Goal: Task Accomplishment & Management: Complete application form

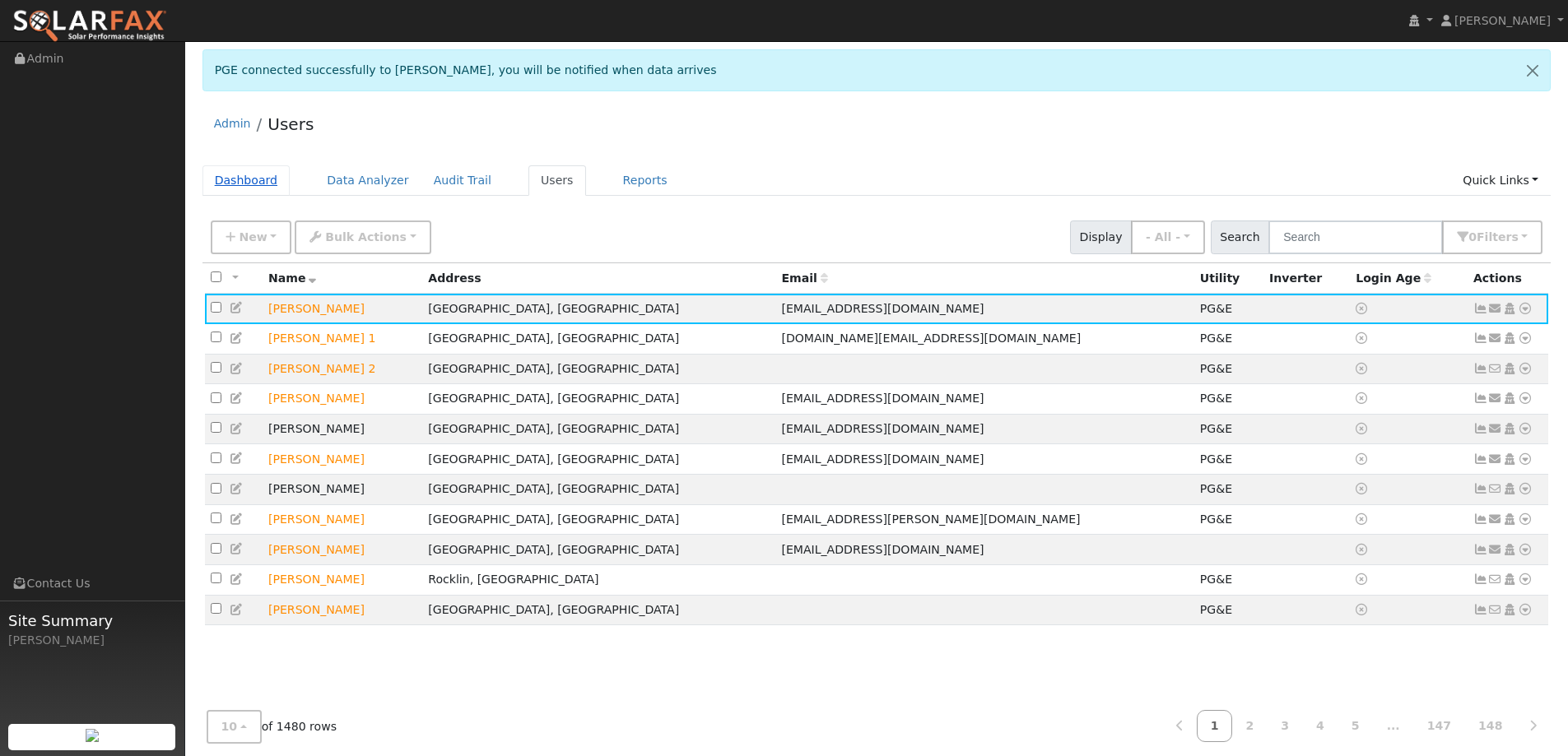
click at [271, 170] on link "Dashboard" at bounding box center [246, 180] width 89 height 30
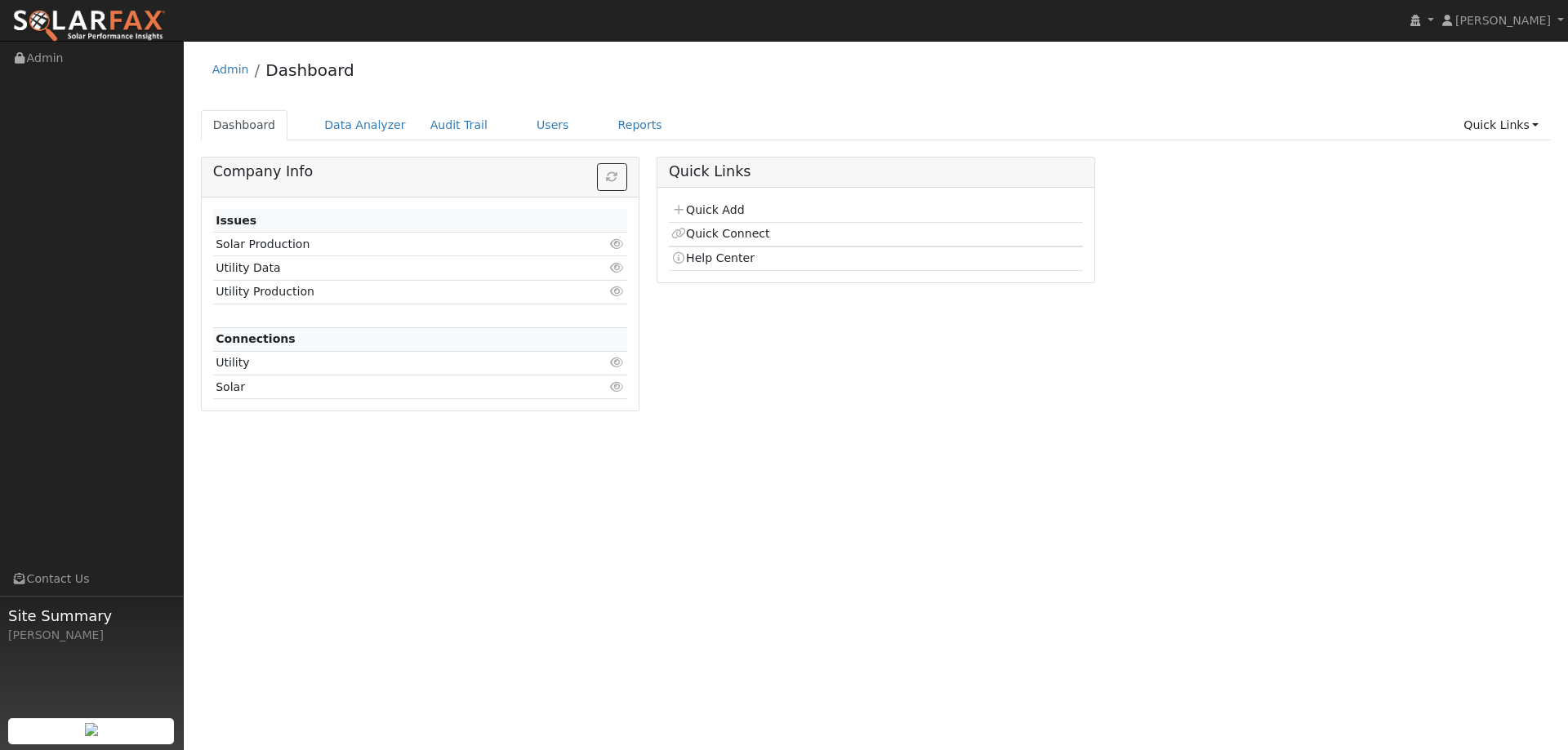
click at [744, 204] on td "Quick Add" at bounding box center [876, 210] width 414 height 24
click at [734, 207] on link "Quick Add" at bounding box center [707, 210] width 72 height 14
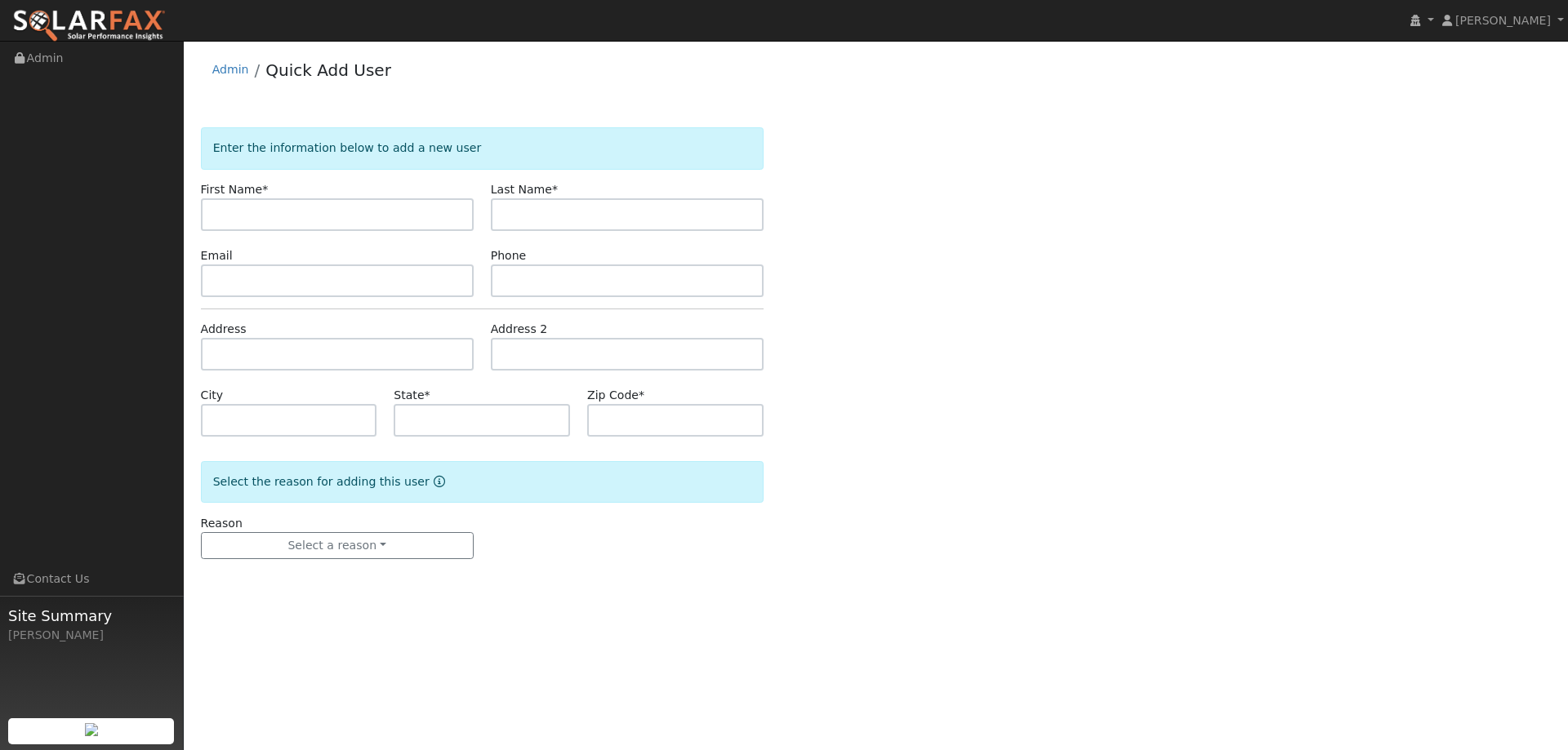
click at [445, 220] on input "text" at bounding box center [337, 215] width 273 height 33
type input "Karli"
click at [543, 219] on input "text" at bounding box center [627, 215] width 273 height 33
type input "[PERSON_NAME]"
click at [256, 282] on input "text" at bounding box center [337, 281] width 273 height 33
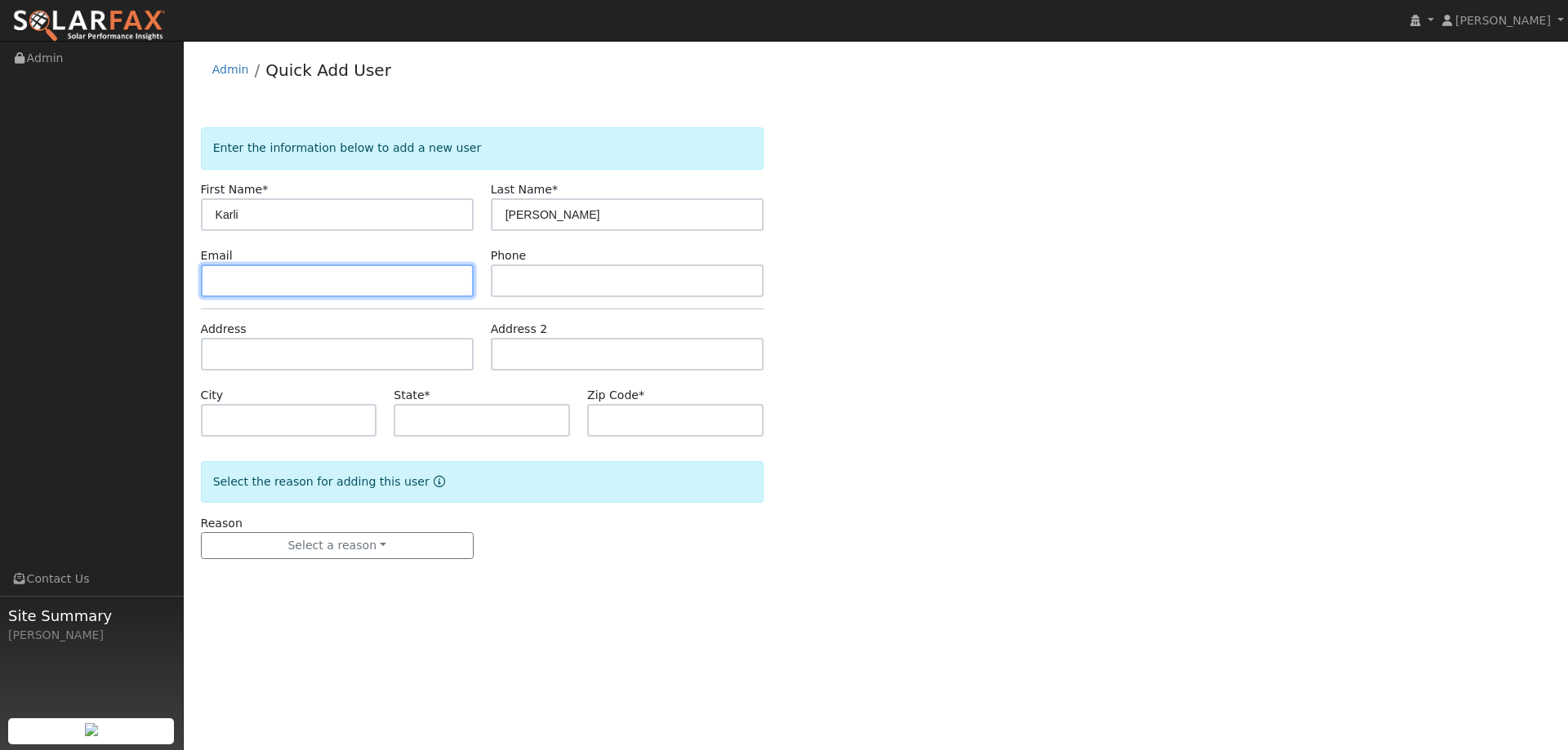
click at [420, 288] on input "text" at bounding box center [337, 281] width 273 height 33
paste input "[EMAIL_ADDRESS][DOMAIN_NAME]"
type input "[EMAIL_ADDRESS][DOMAIN_NAME]"
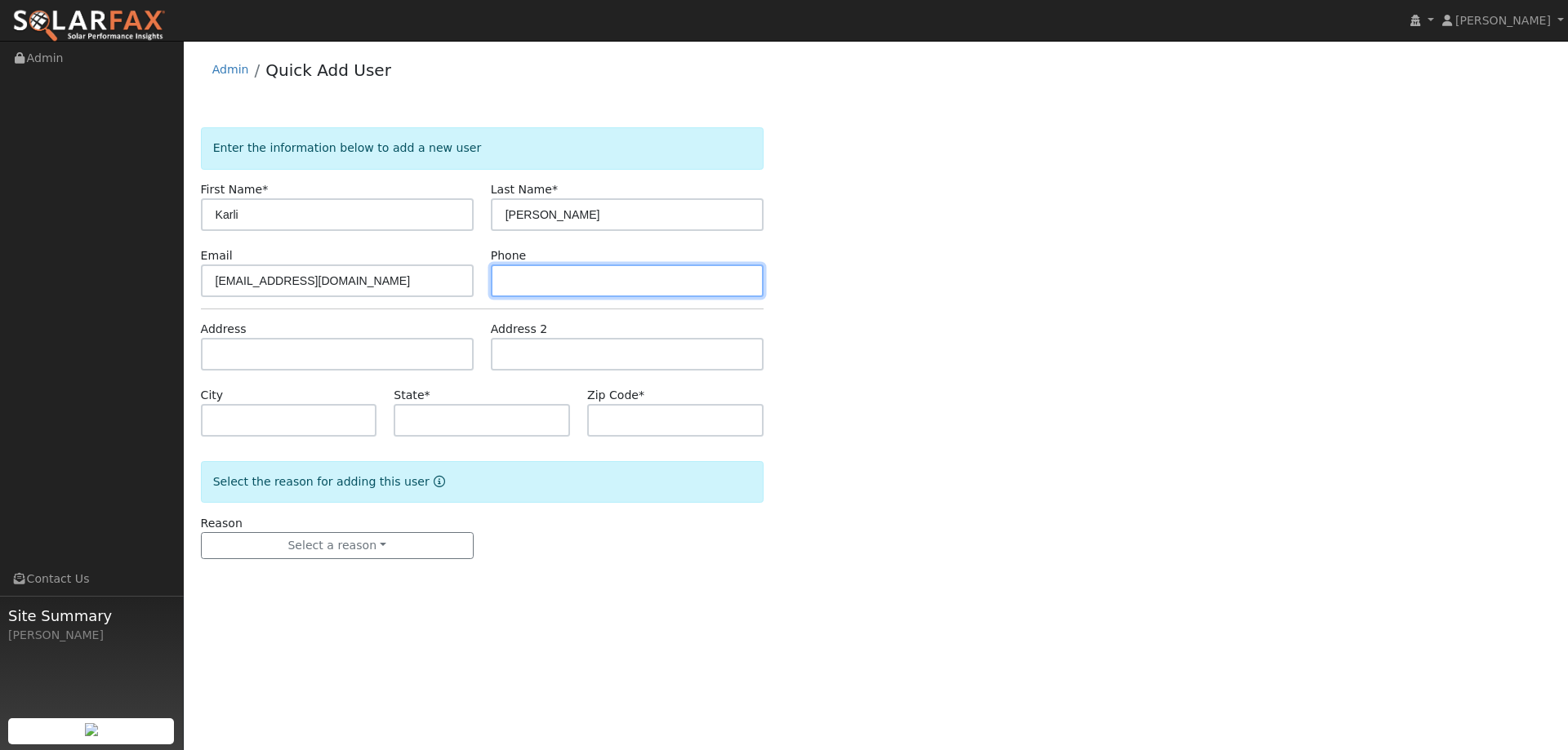
paste input "[PHONE_NUMBER]"
click at [674, 274] on input "text" at bounding box center [627, 281] width 273 height 33
type input "[PHONE_NUMBER]"
click at [408, 378] on form "Enter the information below to add a new user First Name * [PERSON_NAME] Last N…" at bounding box center [482, 359] width 563 height 464
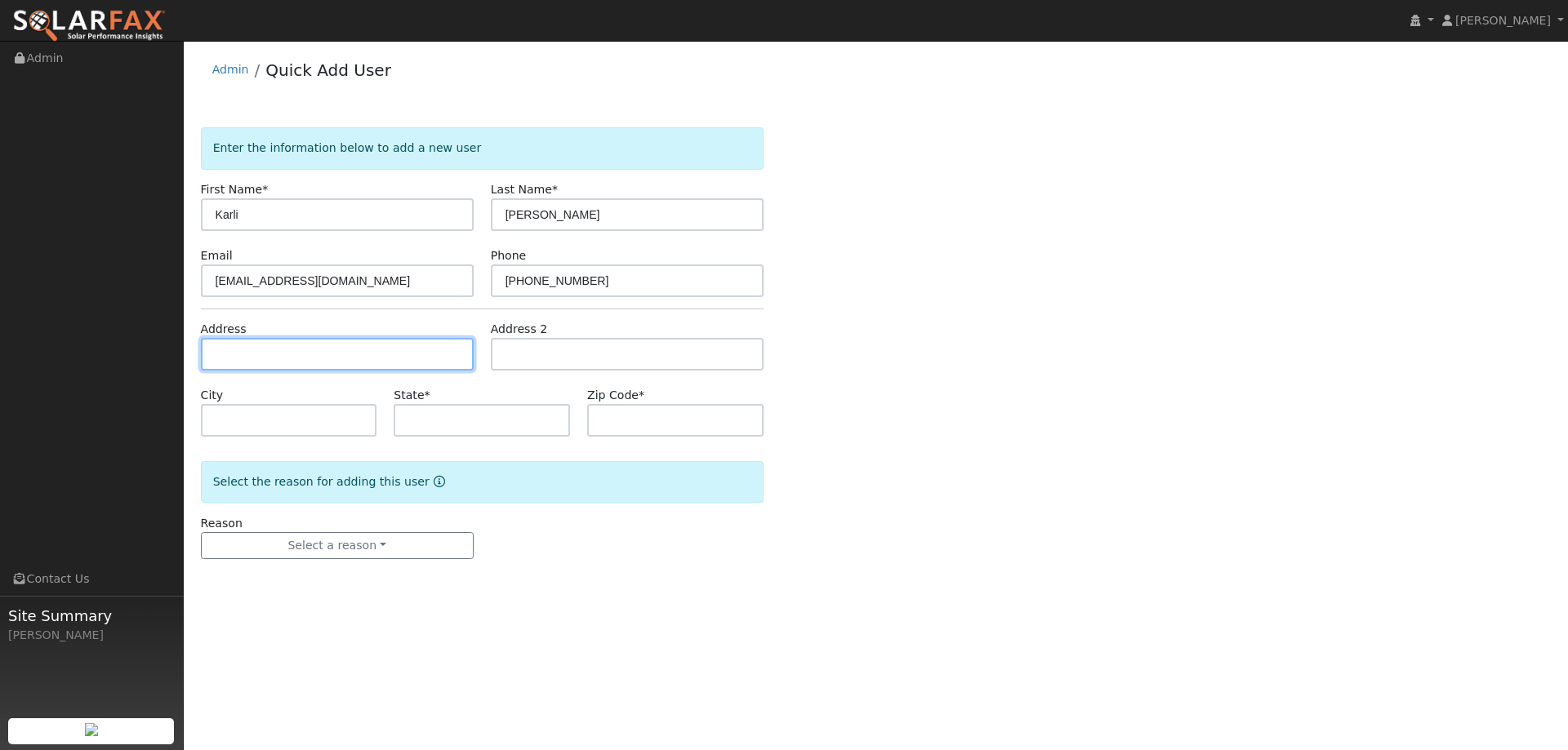
paste input "[STREET_ADDRESS]"
click at [411, 365] on input "text" at bounding box center [337, 354] width 273 height 33
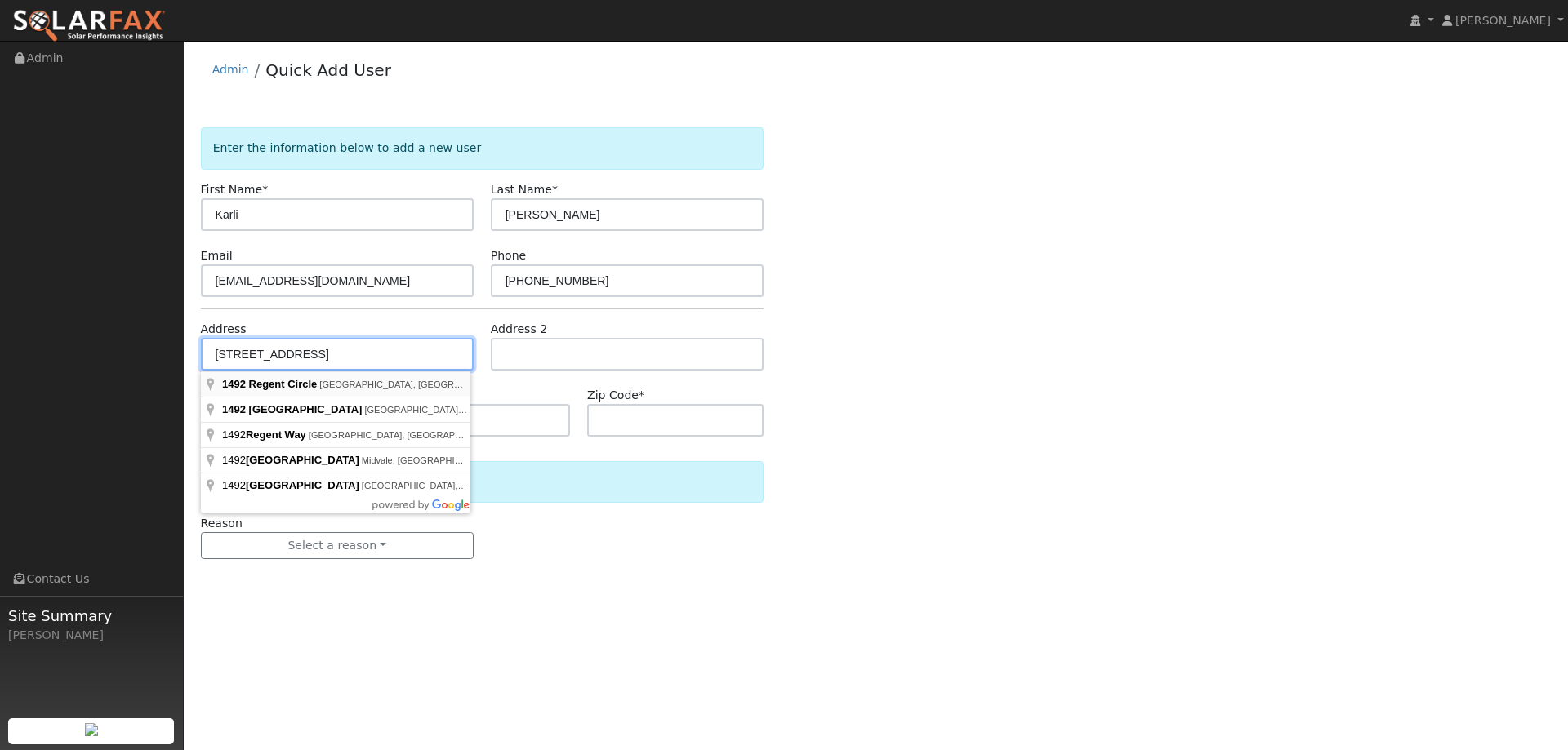
type input "[STREET_ADDRESS]"
type input "Lincoln"
type input "CA"
type input "95648"
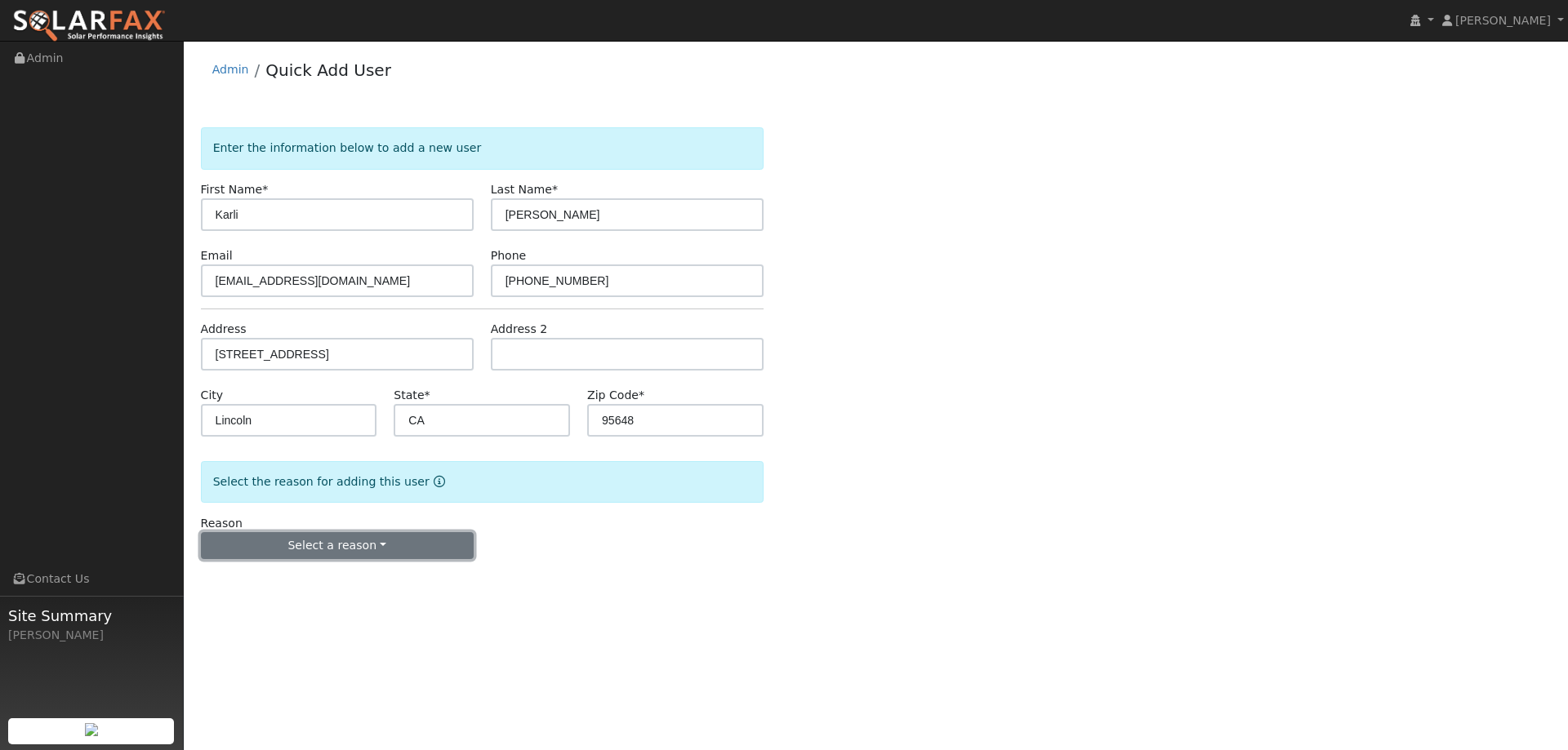
click at [344, 537] on button "Select a reason" at bounding box center [337, 546] width 273 height 28
click at [326, 565] on div "New lead New customer adding solar New customer has solar" at bounding box center [292, 602] width 182 height 82
click at [328, 533] on button "Select a reason" at bounding box center [337, 546] width 273 height 28
click at [307, 581] on link "New lead" at bounding box center [292, 580] width 181 height 23
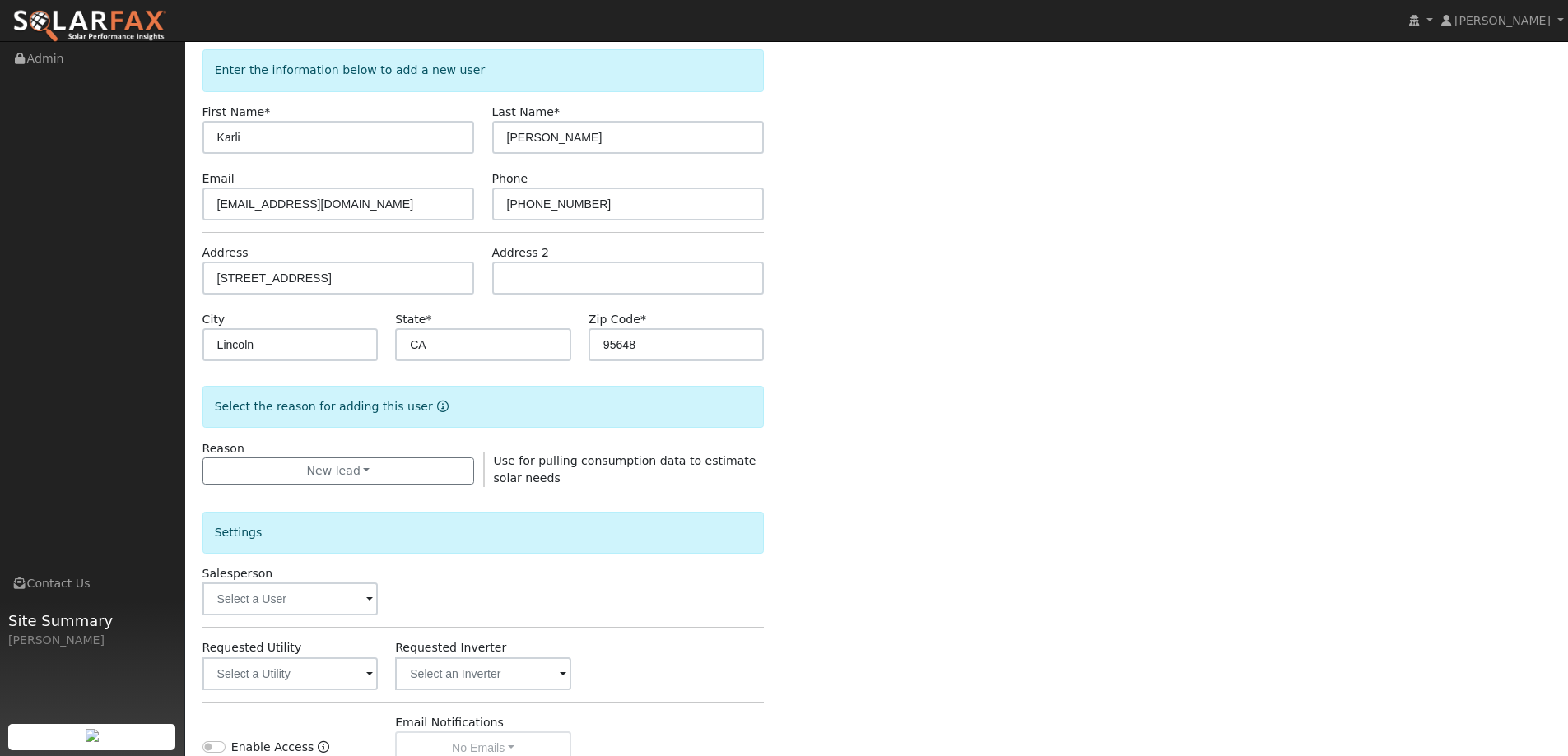
scroll to position [247, 0]
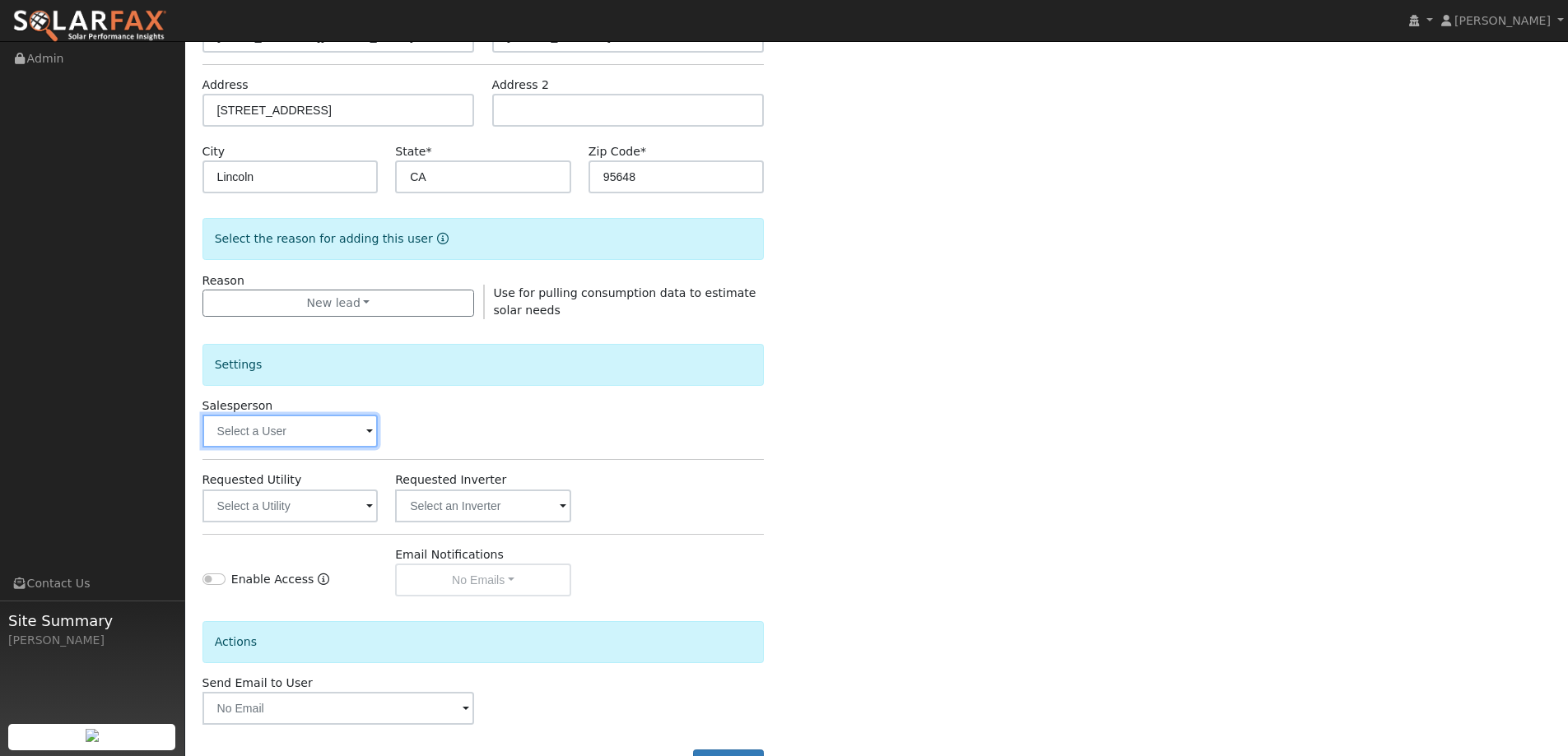
click at [374, 424] on input "text" at bounding box center [290, 431] width 176 height 33
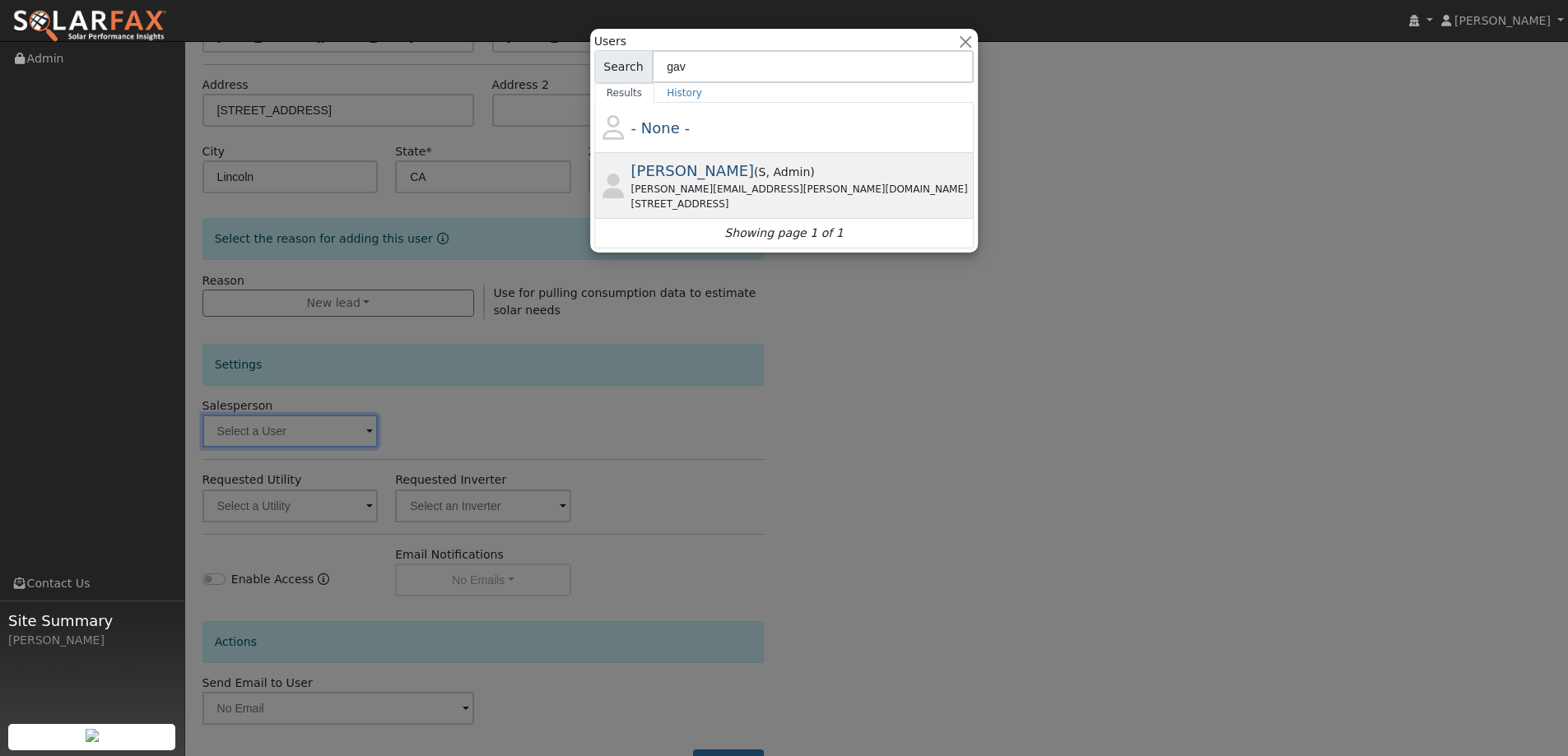
type input "gav"
click at [711, 171] on span "Gavin Steiner" at bounding box center [693, 171] width 124 height 18
type input "Gavin Steiner"
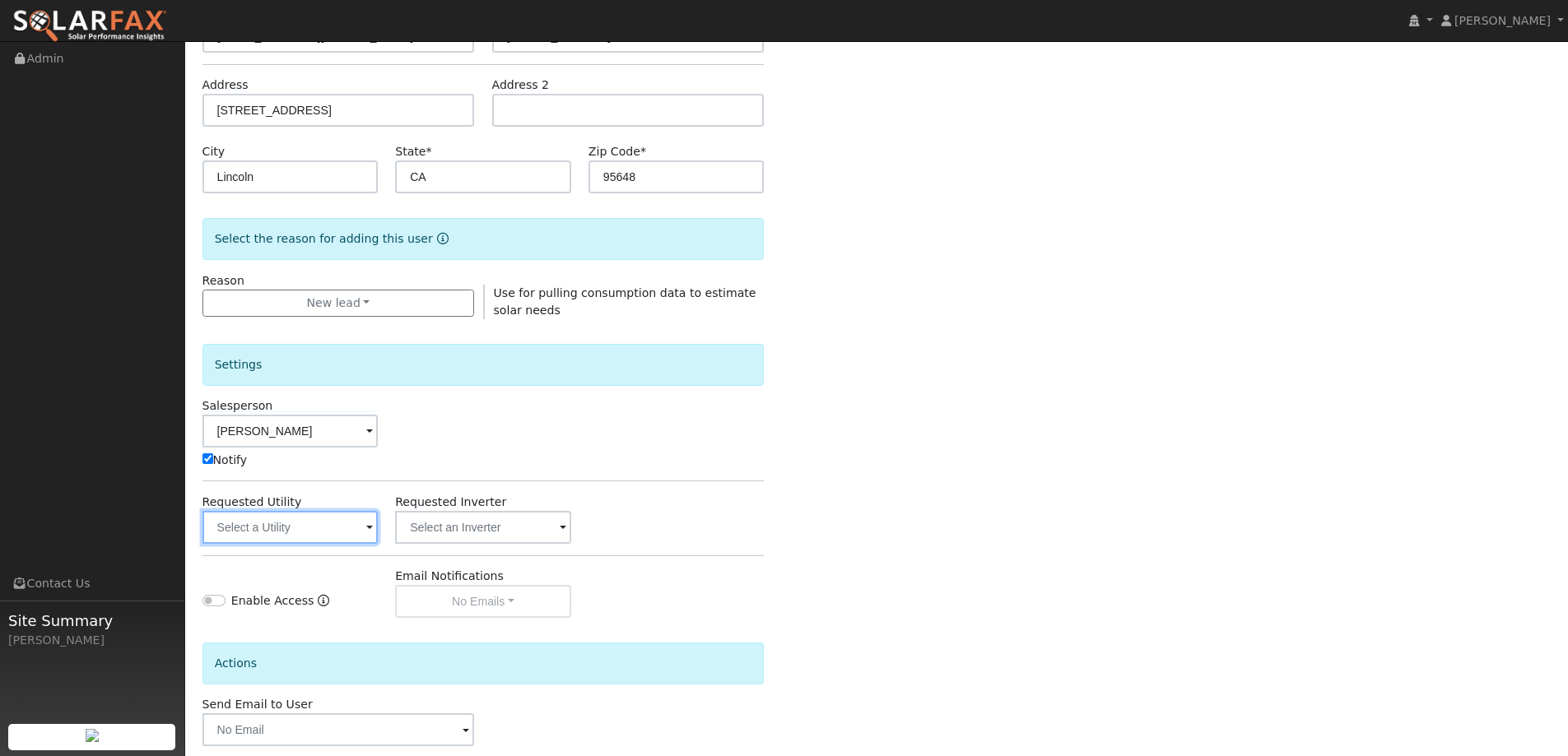
click at [361, 536] on input "text" at bounding box center [290, 527] width 176 height 33
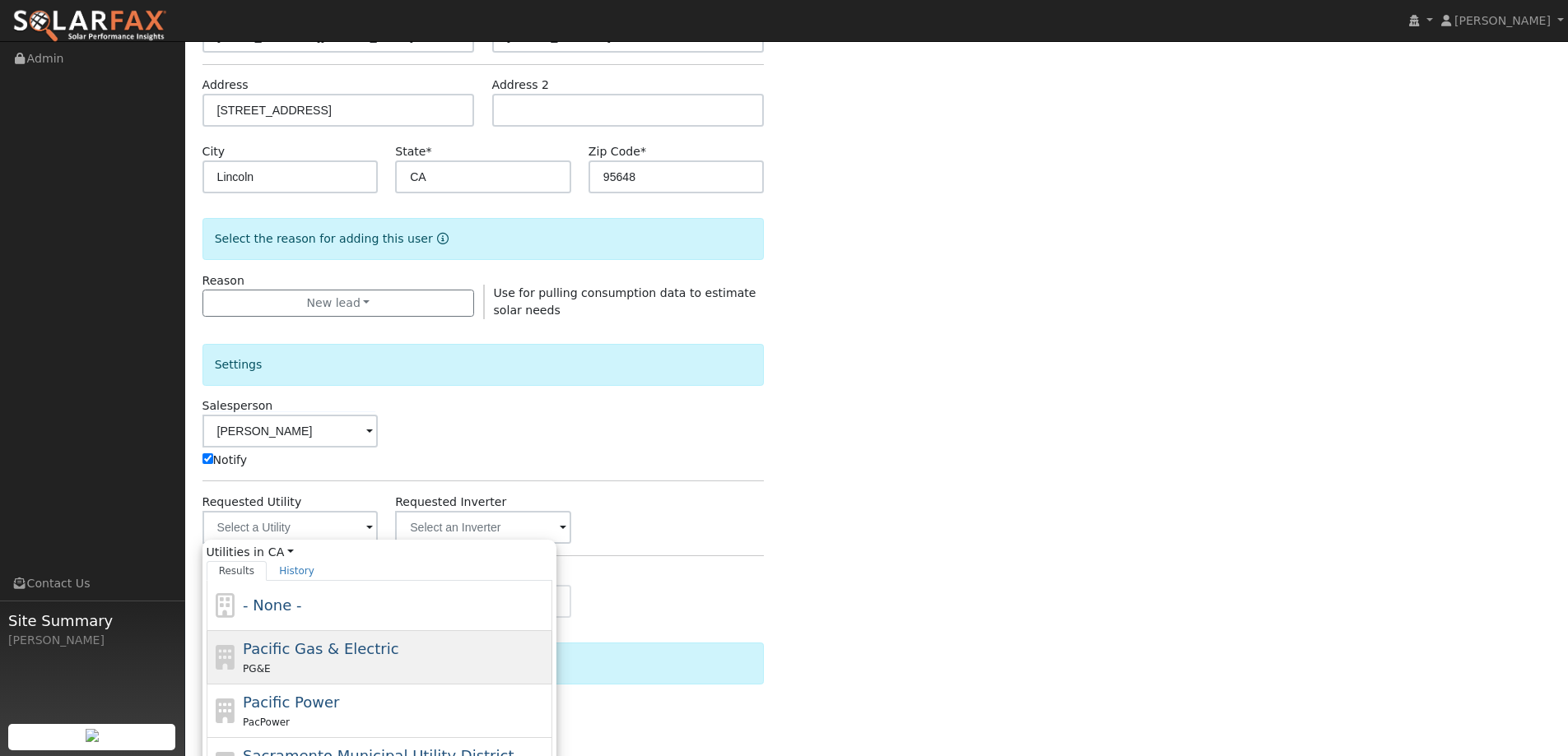
click at [335, 643] on span "Pacific Gas & Electric" at bounding box center [321, 649] width 156 height 18
type input "Pacific Gas & Electric"
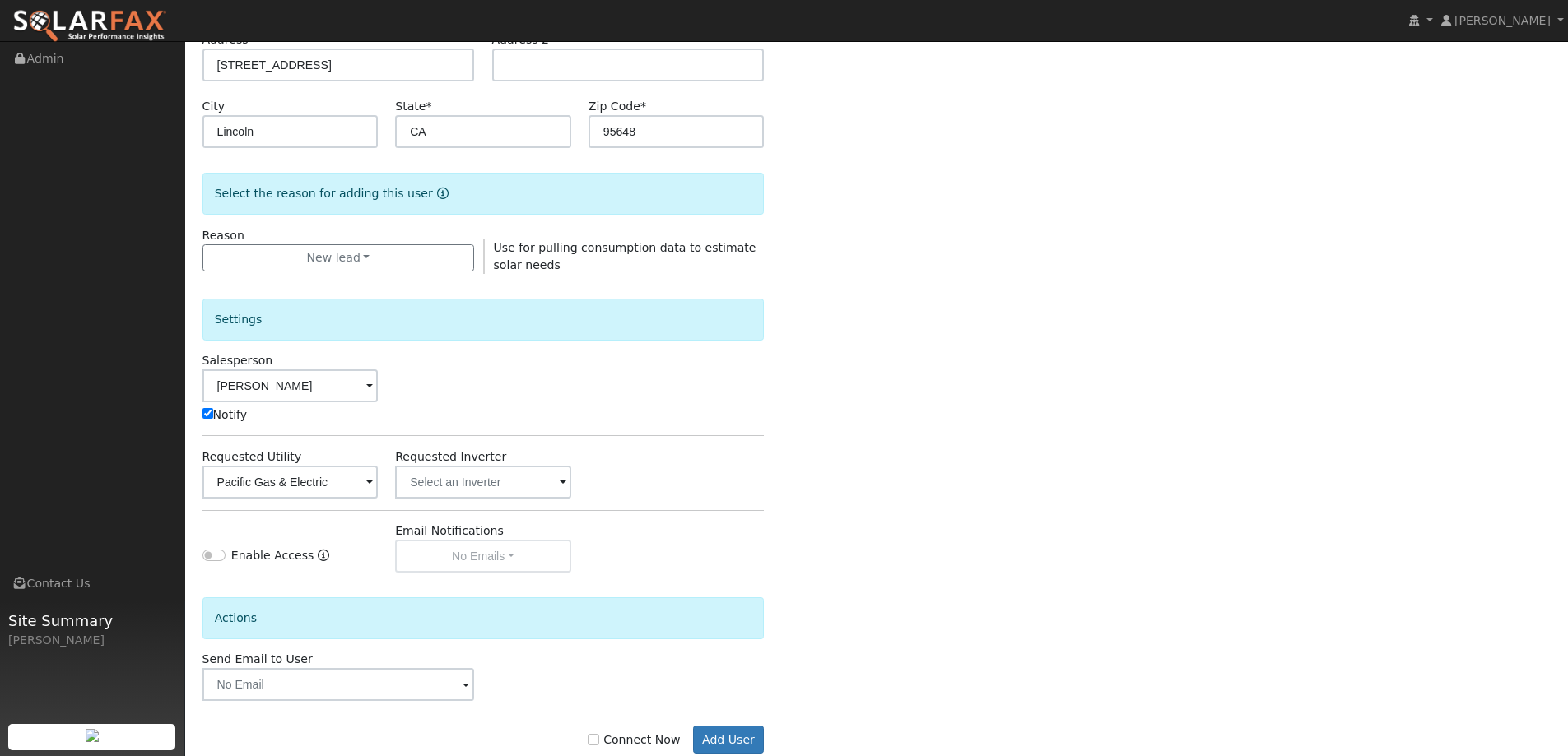
scroll to position [331, 0]
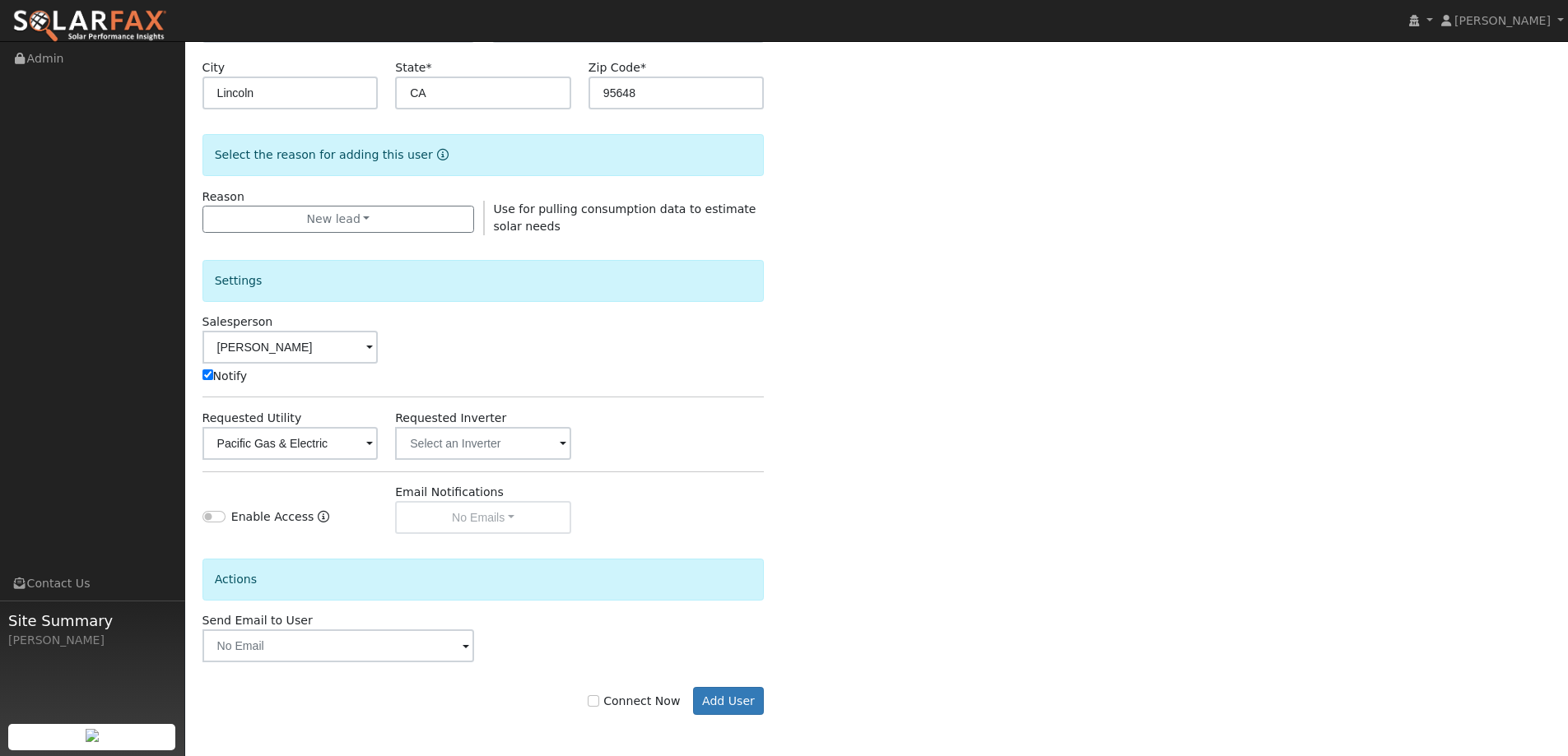
click at [645, 702] on label "Connect Now" at bounding box center [634, 702] width 92 height 18
click at [600, 702] on input "Connect Now" at bounding box center [594, 702] width 12 height 12
checkbox input "true"
click at [759, 712] on button "Add User" at bounding box center [729, 701] width 72 height 28
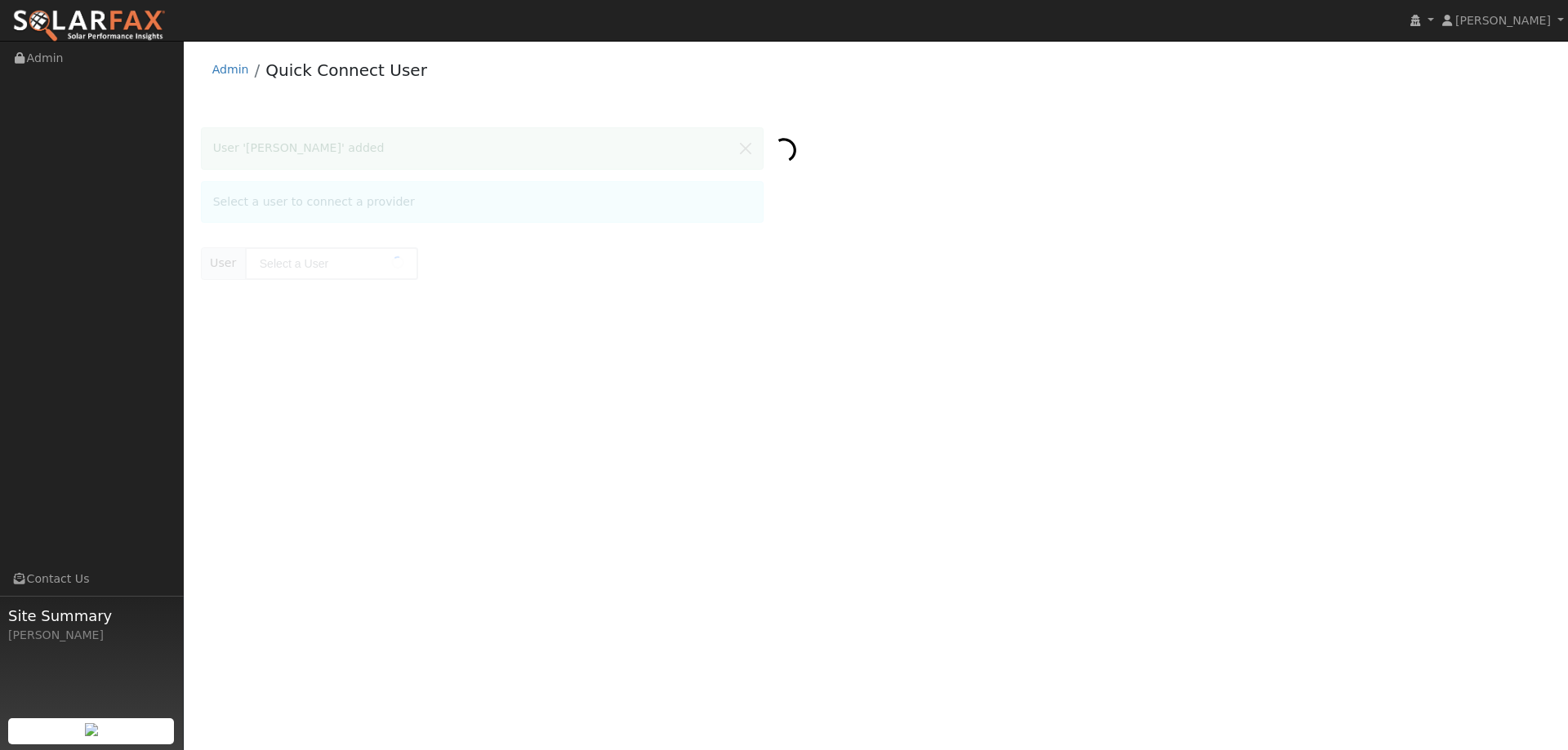
type input "Karli Barker"
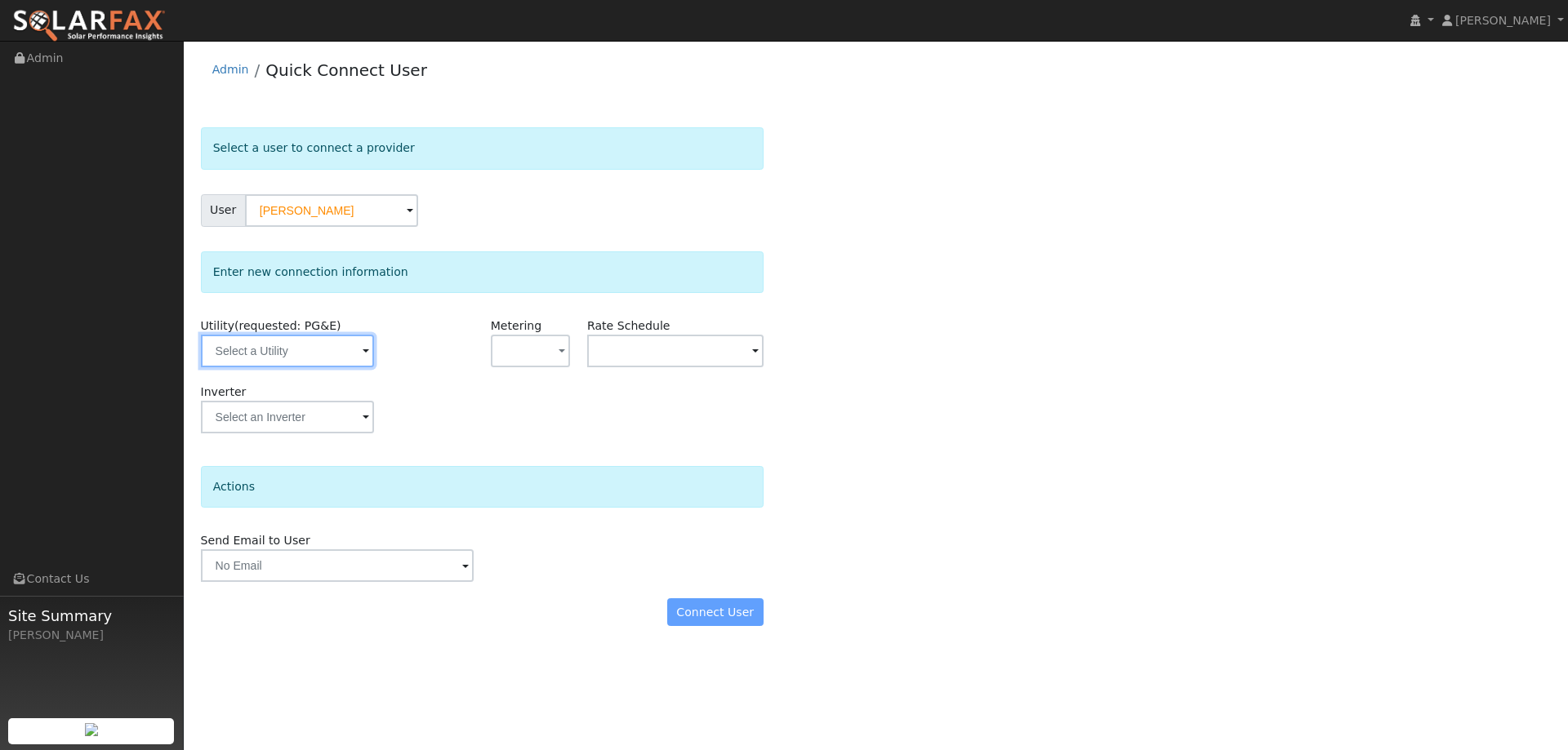
click at [260, 365] on input "text" at bounding box center [287, 351] width 173 height 33
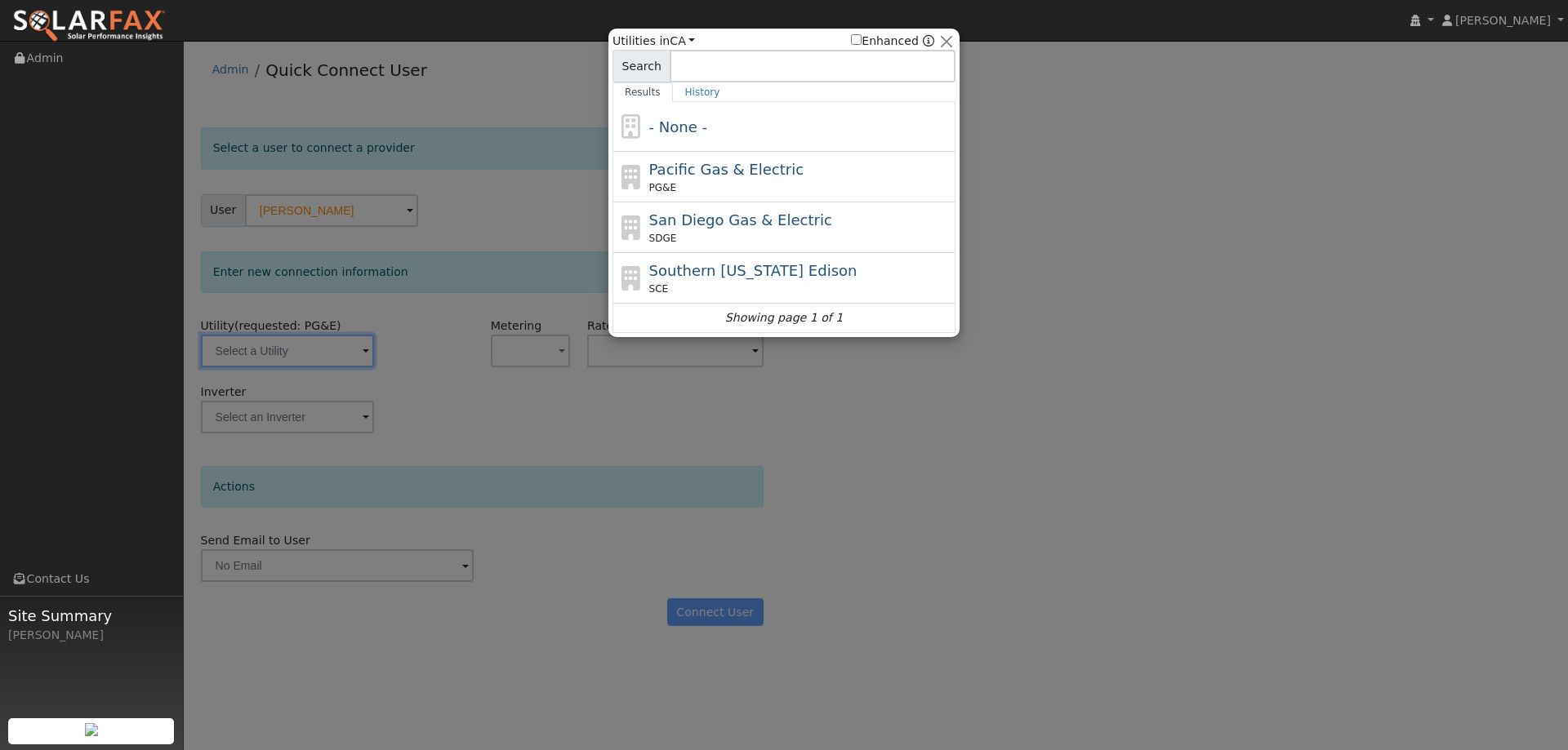
click at [276, 352] on div at bounding box center [784, 375] width 1568 height 750
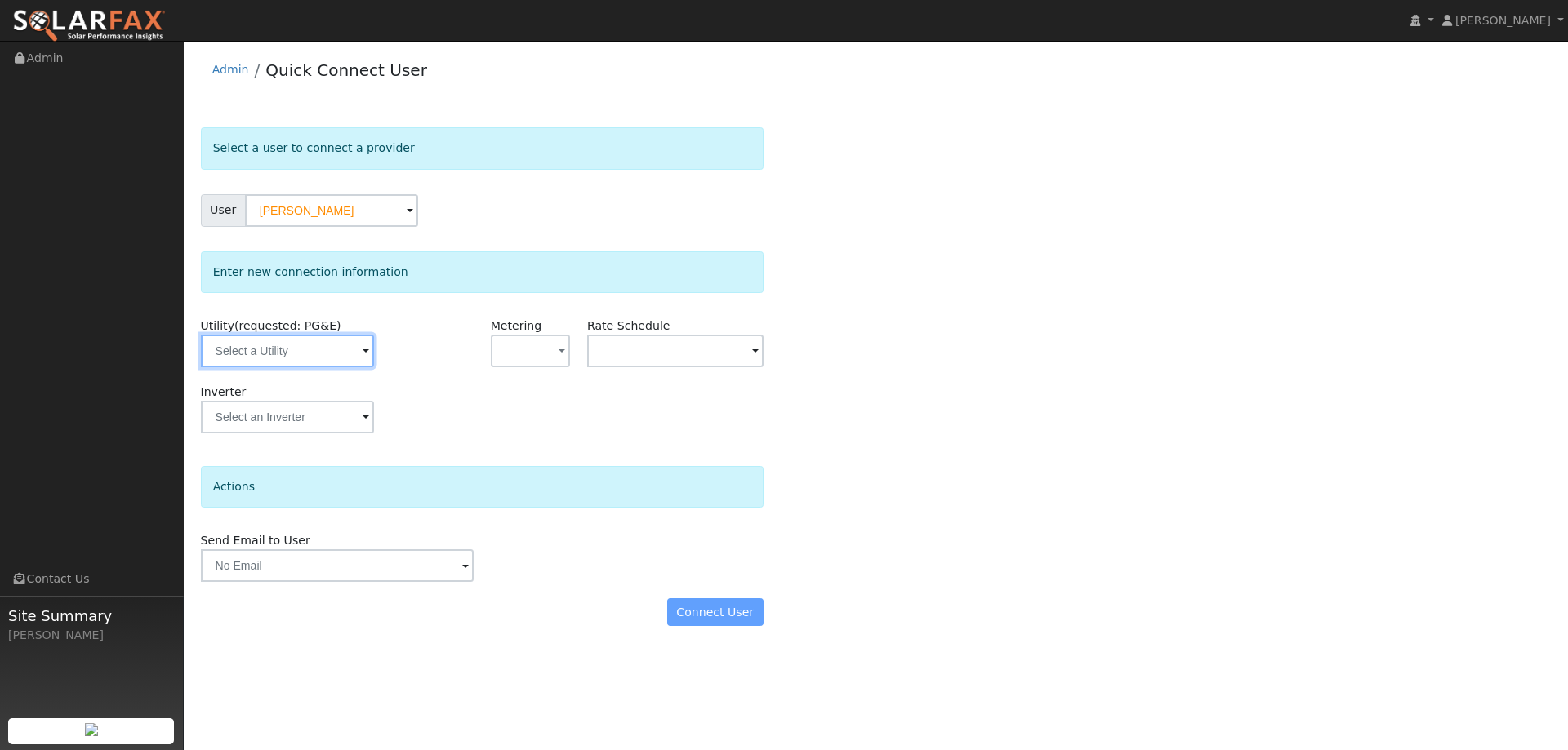
click at [297, 352] on input "text" at bounding box center [287, 351] width 173 height 33
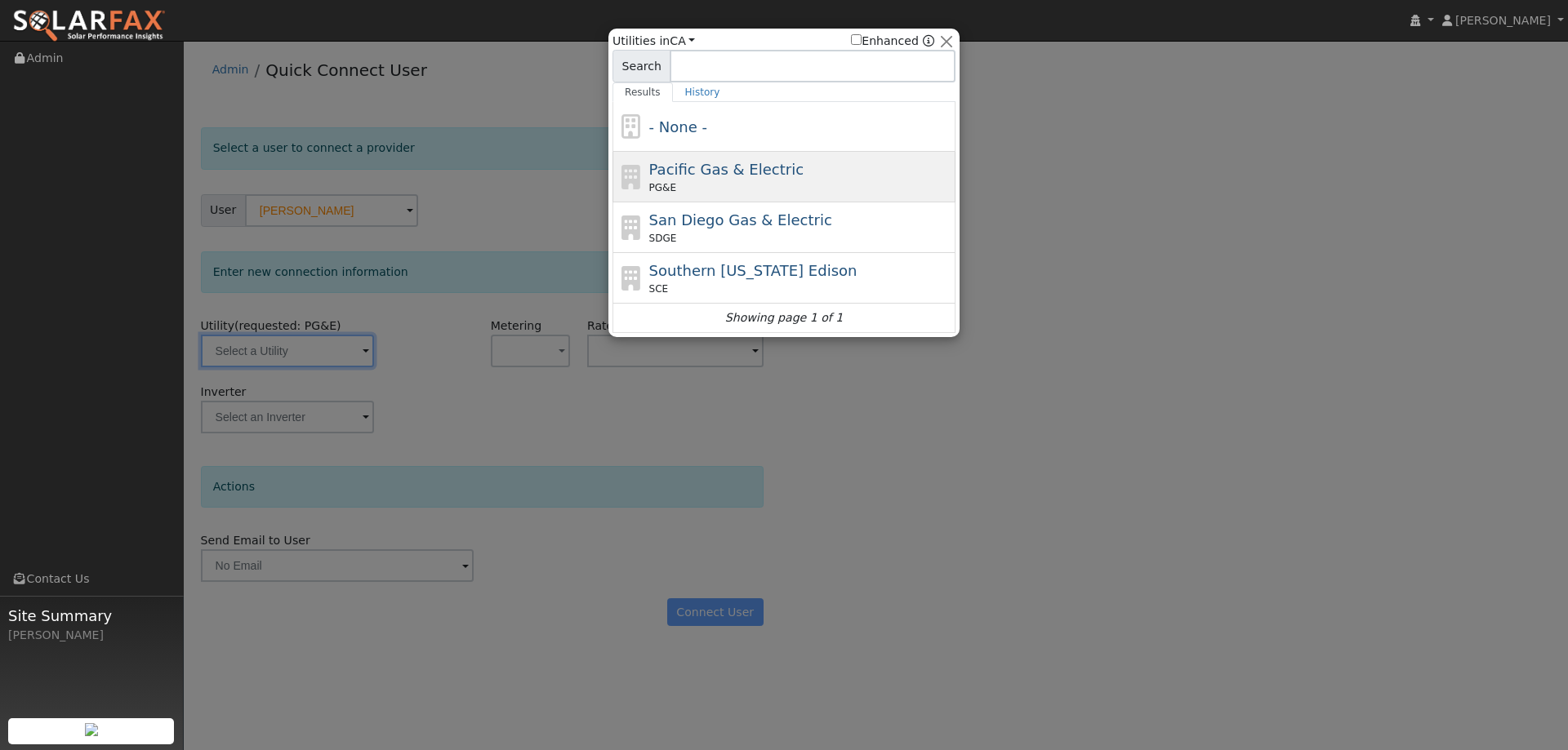
click at [657, 158] on div "Pacific Gas & Electric PG&E" at bounding box center [800, 177] width 303 height 37
type input "PG&E"
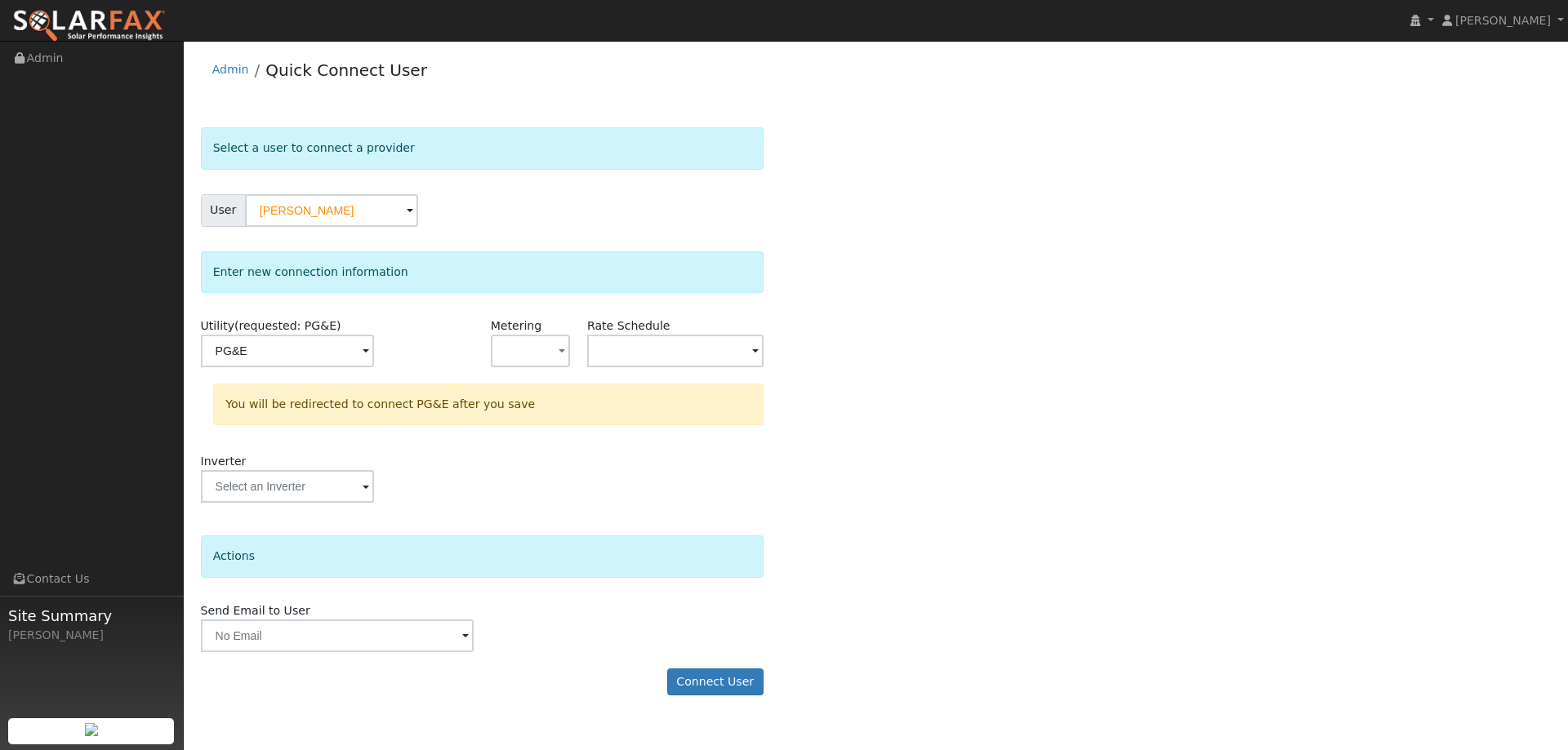
click at [1183, 475] on div "Select a user to connect a provider User Karli Barker Account Default Account D…" at bounding box center [876, 420] width 1351 height 585
click at [740, 688] on button "Connect User" at bounding box center [715, 682] width 97 height 28
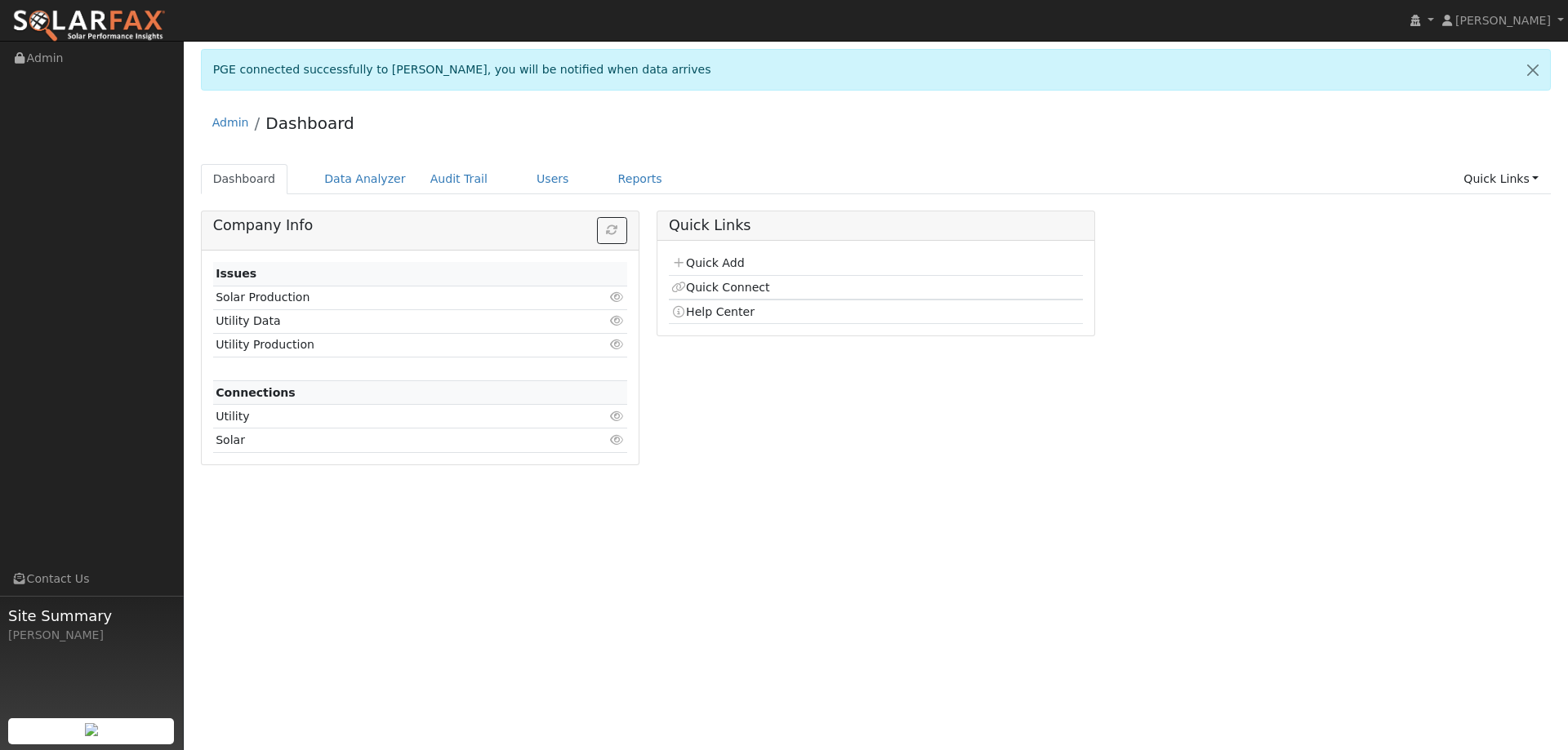
click at [638, 69] on div "PGE connected successfully to Karli Barker, you will be notified when data arri…" at bounding box center [876, 69] width 1351 height 42
click at [537, 179] on link "Users" at bounding box center [552, 179] width 57 height 30
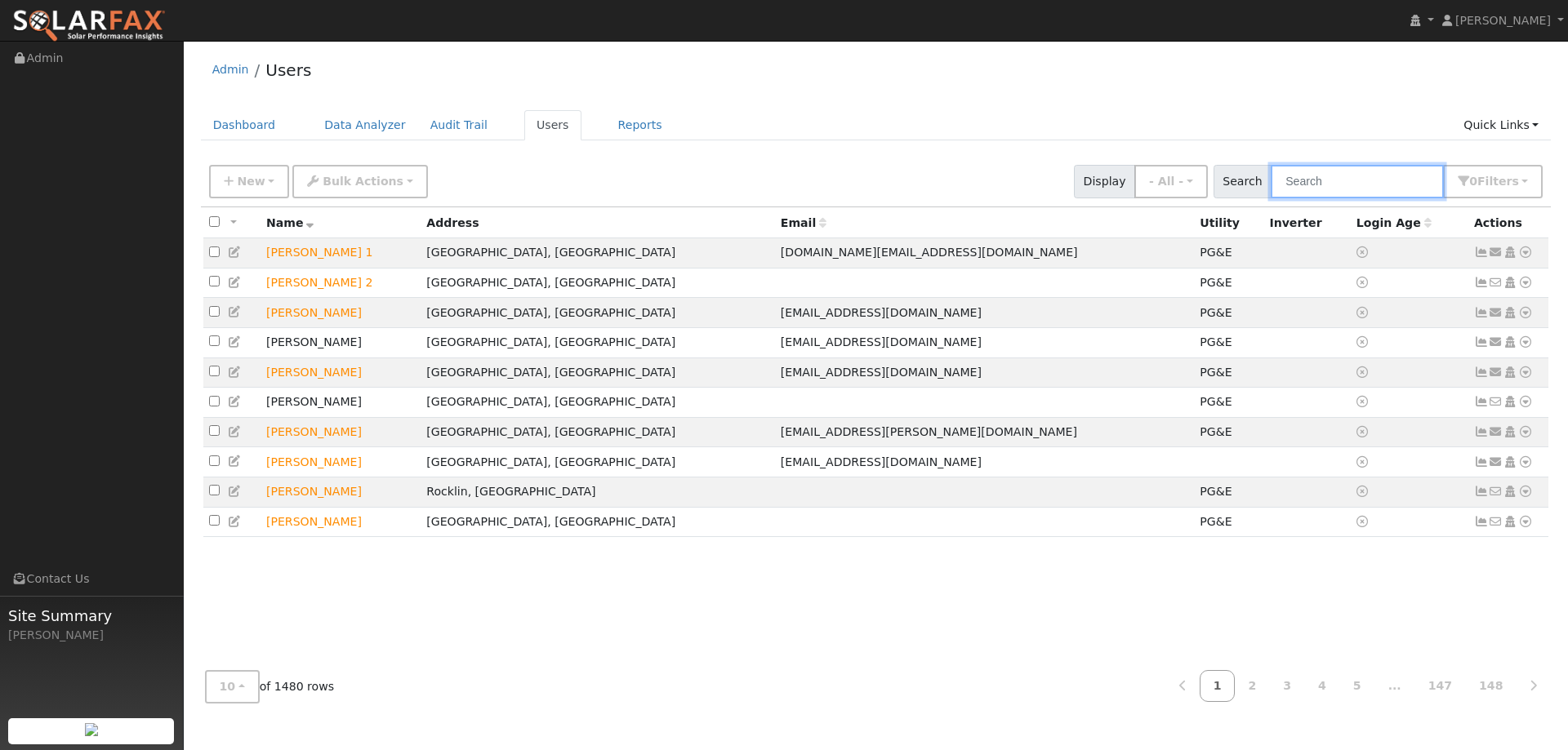
click at [1344, 175] on input "text" at bounding box center [1357, 181] width 173 height 34
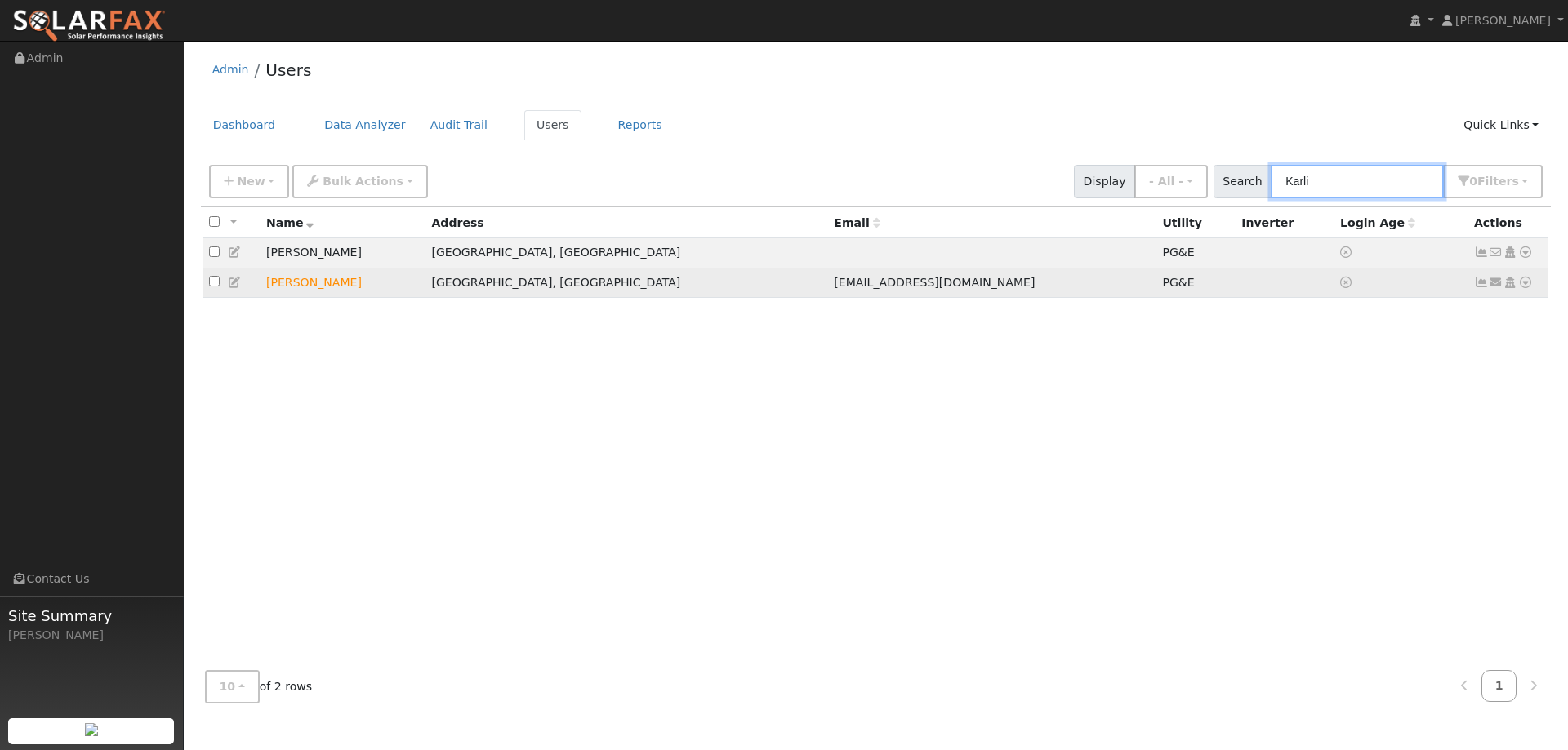
type input "Karli"
click at [1524, 285] on icon at bounding box center [1526, 283] width 14 height 12
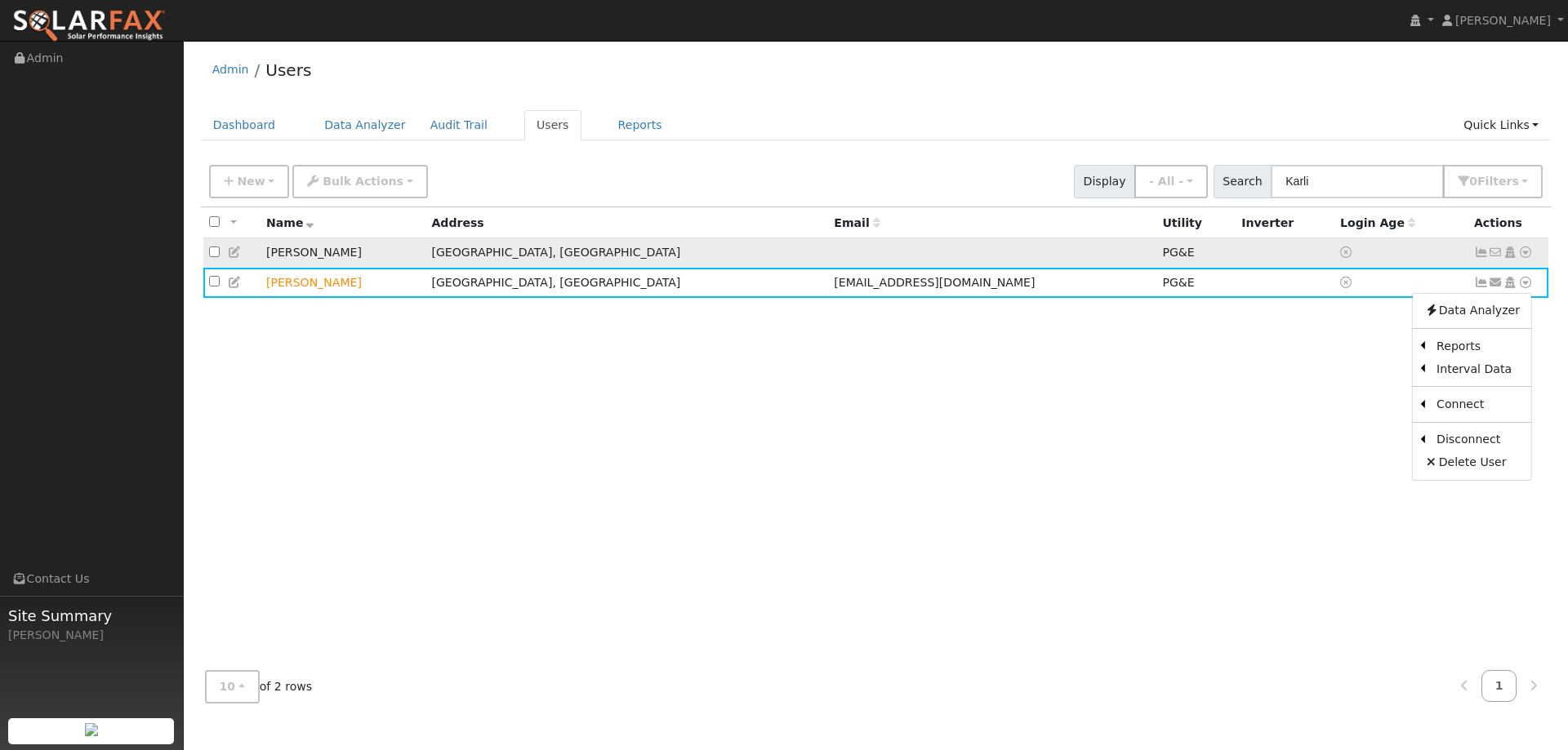
click at [1522, 253] on icon at bounding box center [1526, 252] width 14 height 12
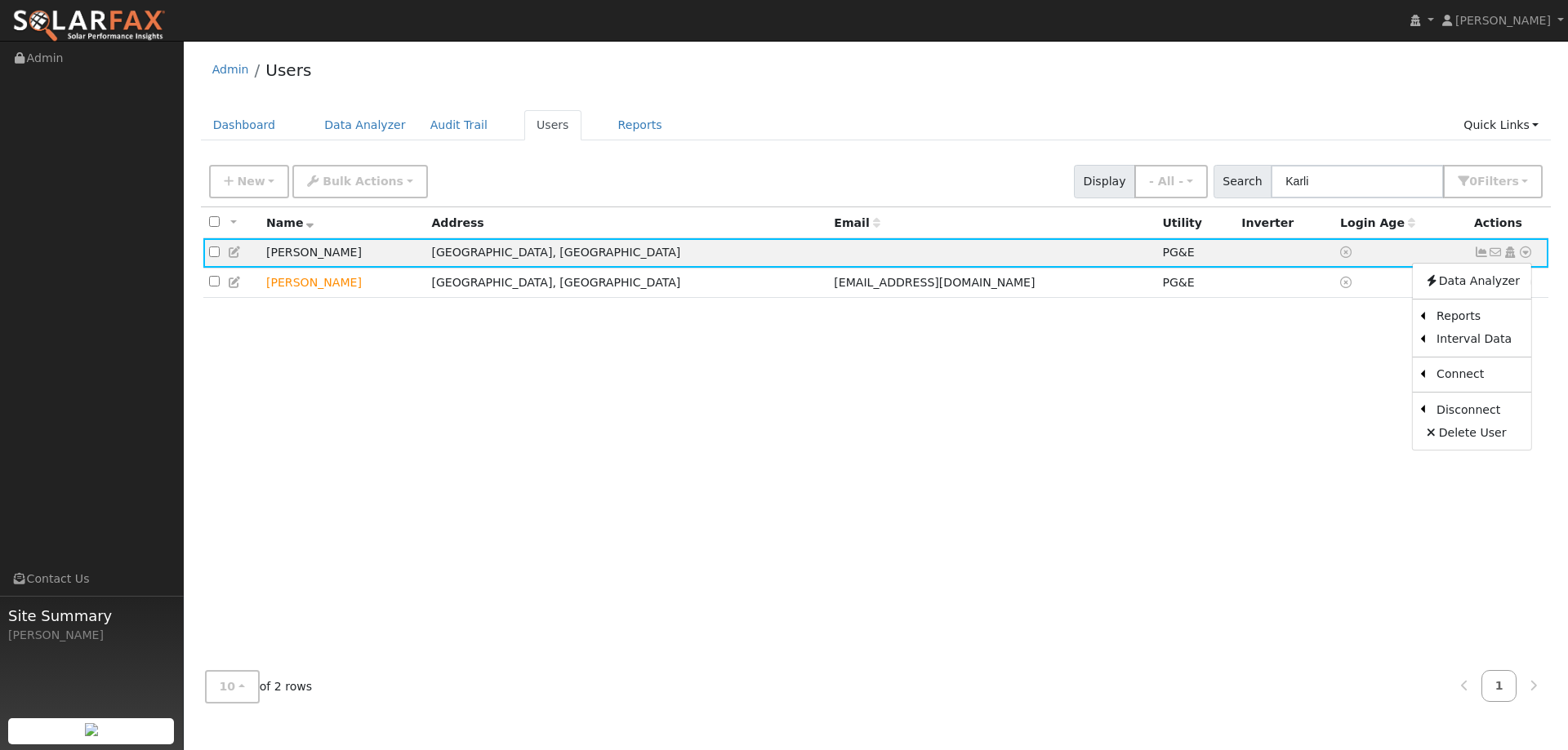
click at [1338, 336] on div "All None All on page None on page Name Address Email Utility Inverter Login Age…" at bounding box center [876, 432] width 1351 height 450
click at [1522, 258] on icon at bounding box center [1526, 252] width 14 height 12
drag, startPoint x: 1206, startPoint y: 376, endPoint x: 1316, endPoint y: 327, distance: 120.4
click at [1206, 376] on div "All None All on page None on page Name Address Email Utility Inverter Login Age…" at bounding box center [876, 432] width 1351 height 450
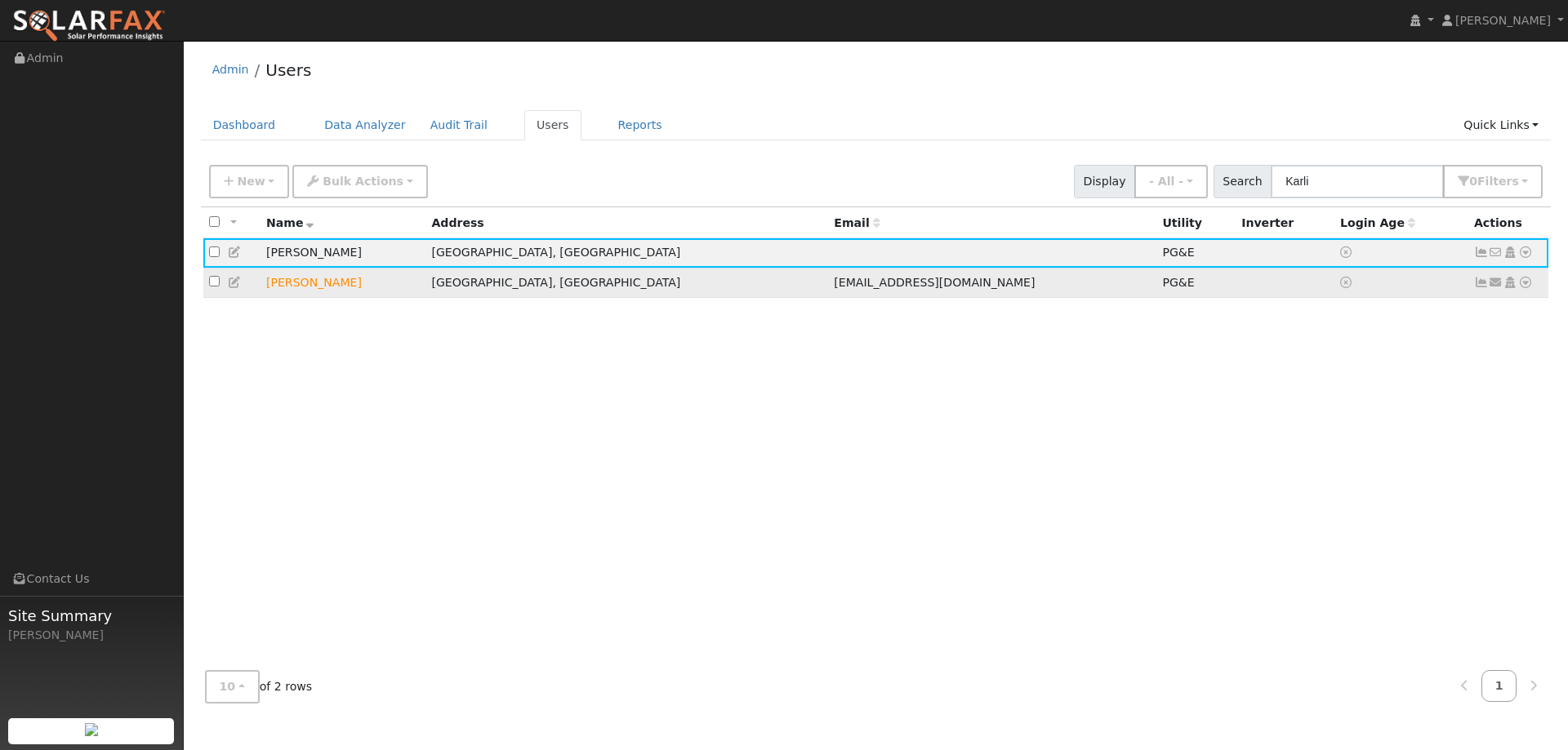
click at [1526, 285] on icon at bounding box center [1526, 283] width 14 height 12
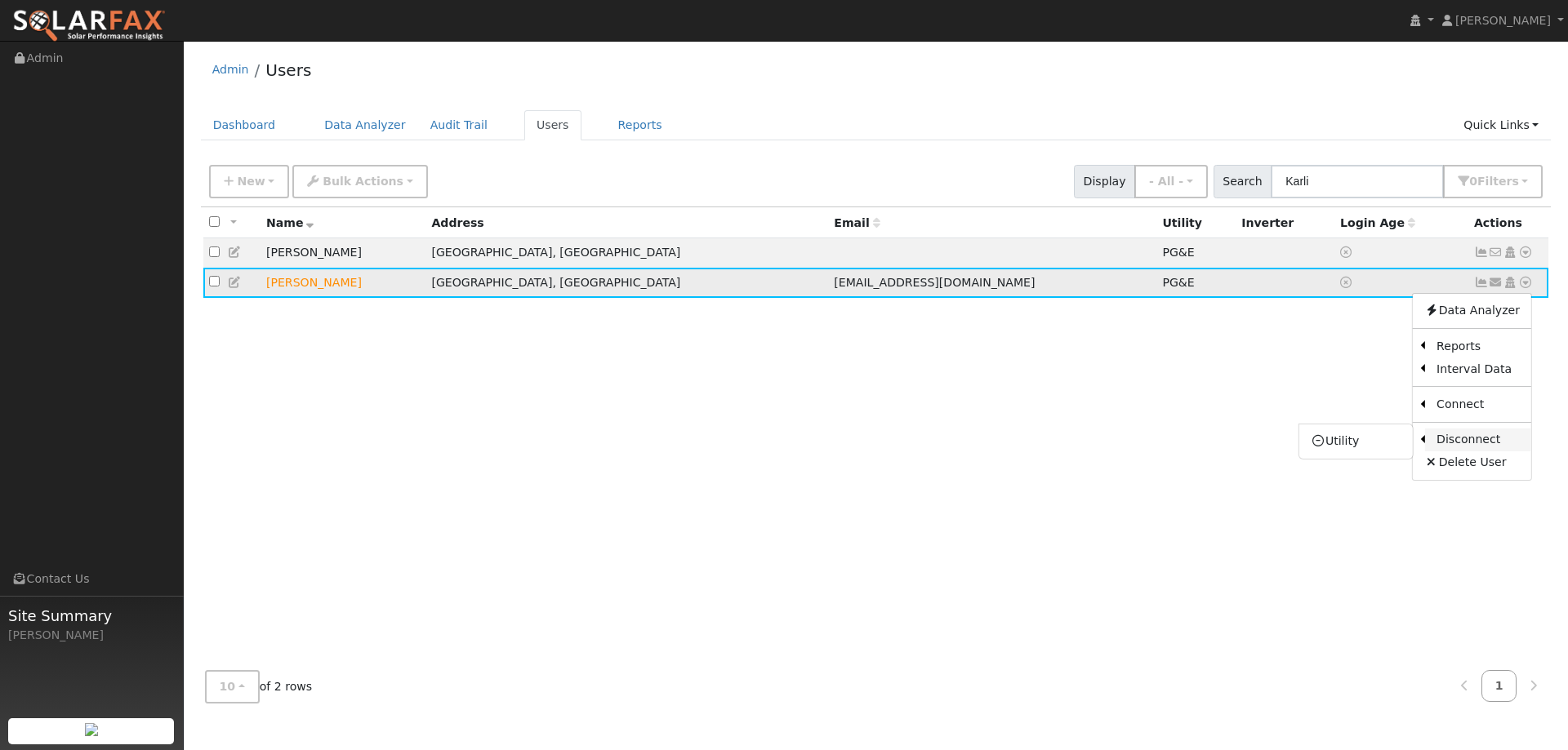
click at [1455, 447] on link "Disconnect" at bounding box center [1478, 440] width 106 height 23
click at [1529, 289] on icon at bounding box center [1526, 283] width 14 height 12
click at [1455, 441] on link "Disconnect" at bounding box center [1478, 440] width 106 height 23
click at [1526, 283] on icon at bounding box center [1526, 283] width 14 height 12
click at [1402, 441] on link "Utility" at bounding box center [1357, 442] width 114 height 23
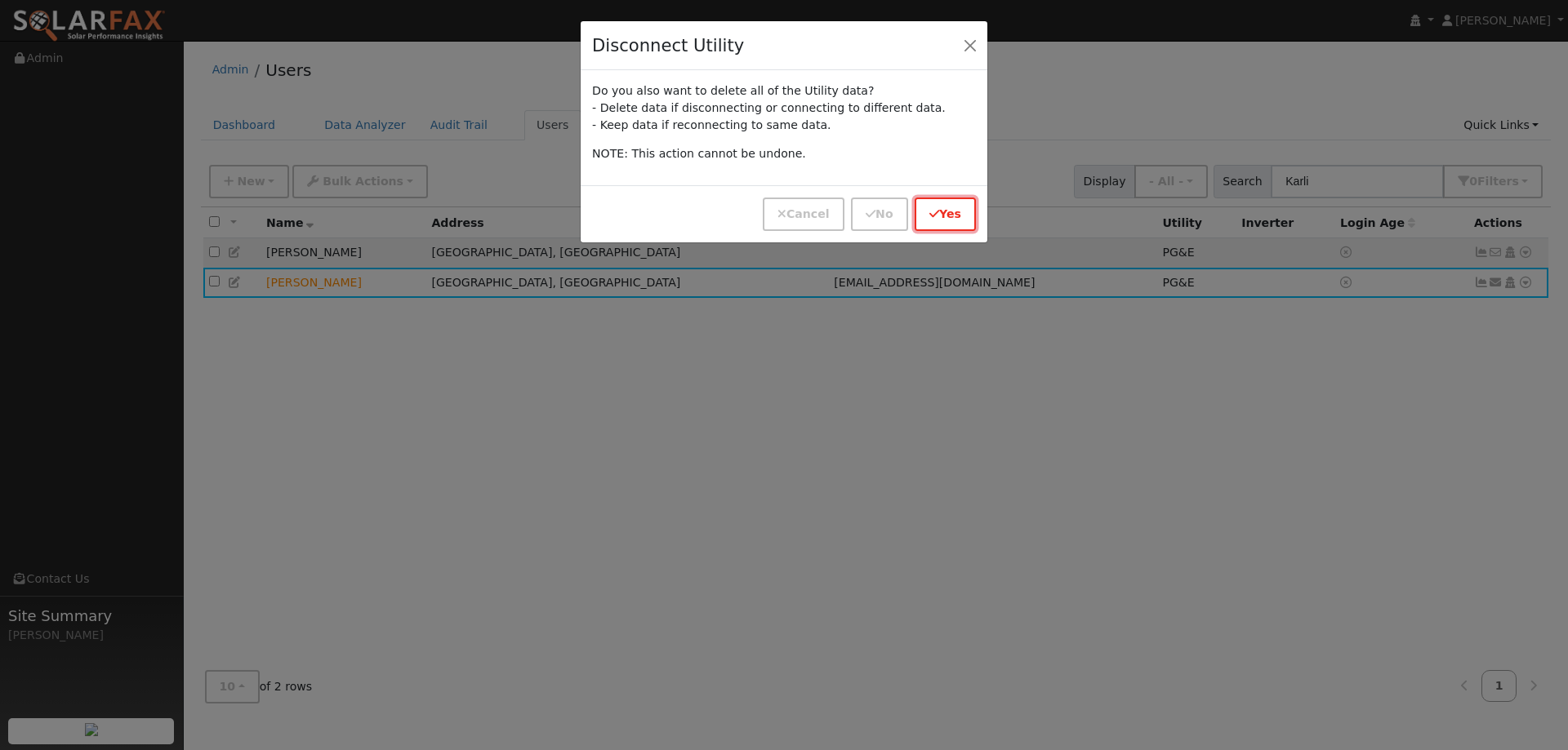
click at [942, 213] on button "Yes" at bounding box center [944, 214] width 61 height 34
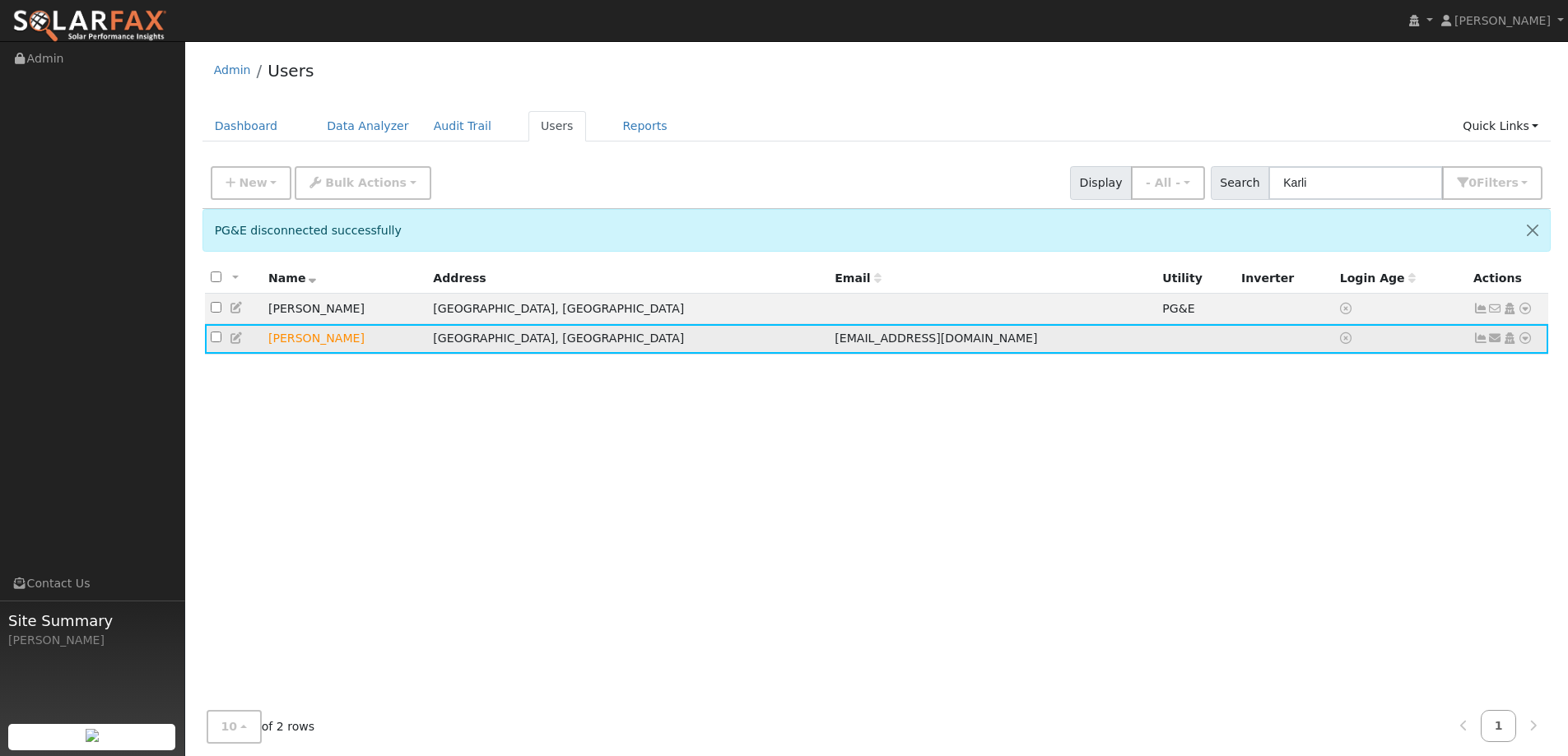
click at [1523, 344] on icon at bounding box center [1525, 339] width 15 height 12
click at [1470, 465] on link "Connect" at bounding box center [1477, 462] width 107 height 23
click at [1531, 342] on icon at bounding box center [1525, 339] width 15 height 12
click at [1377, 469] on link "Utility" at bounding box center [1355, 463] width 115 height 23
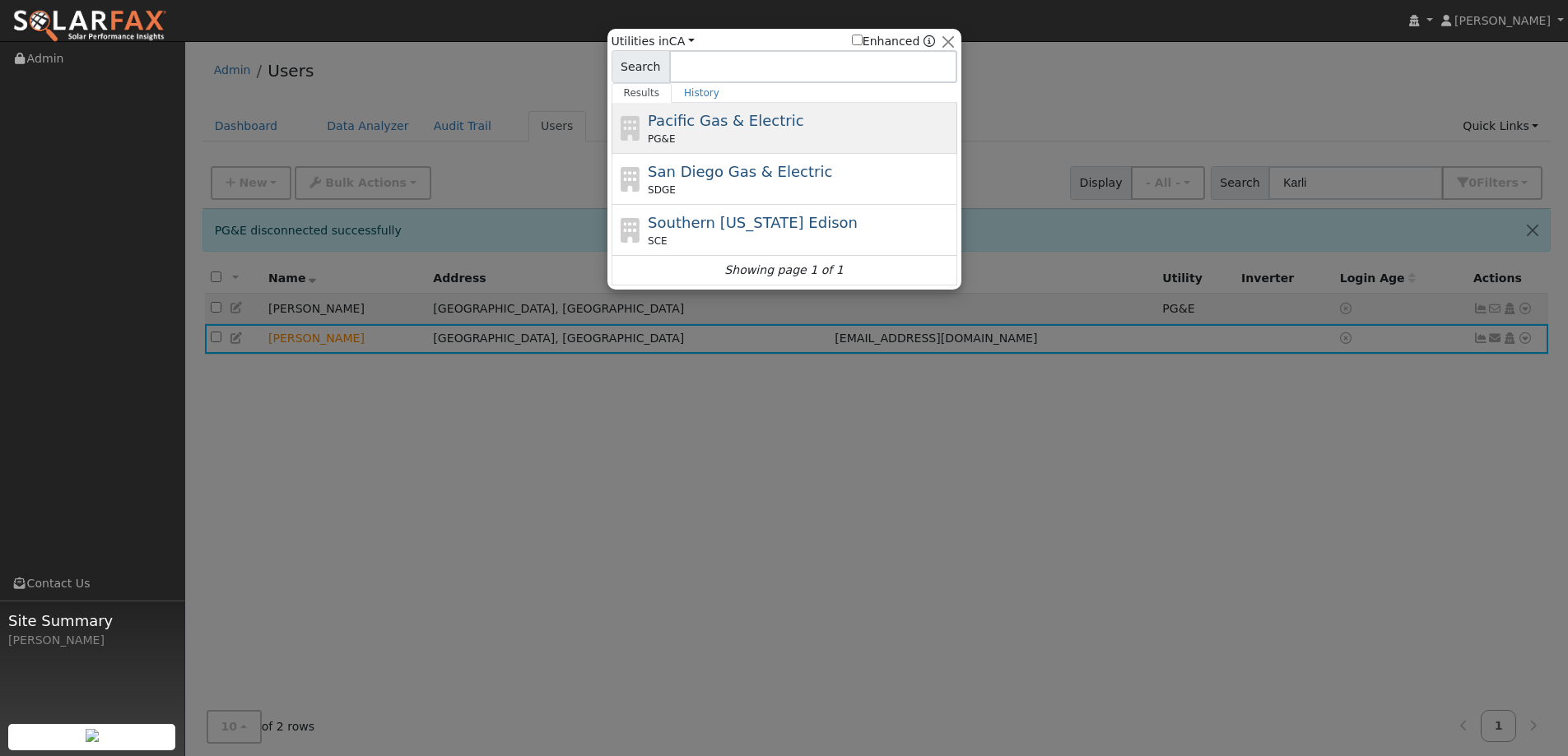
click at [820, 154] on div "Pacific Gas & Electric PG&E" at bounding box center [784, 179] width 346 height 51
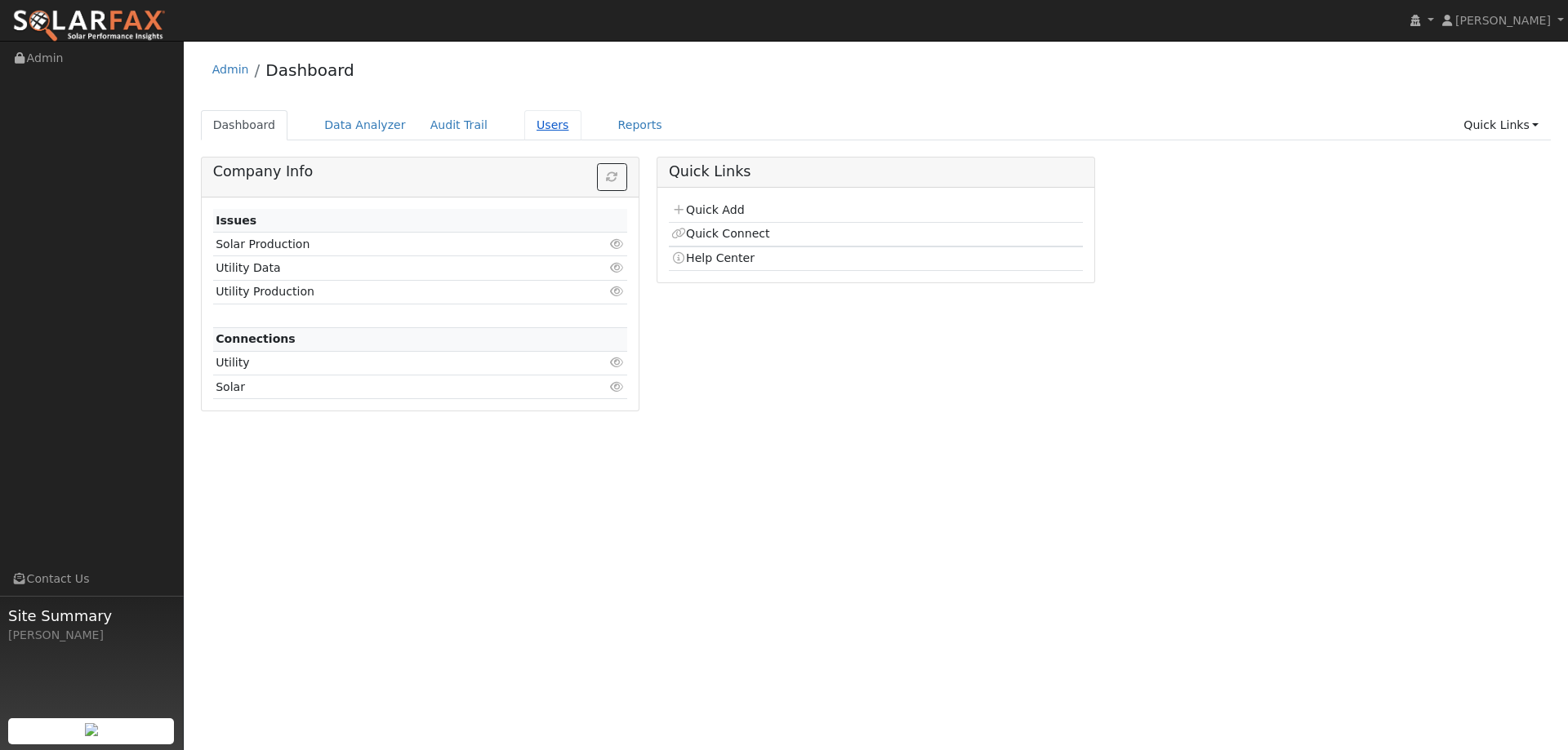
click at [532, 130] on link "Users" at bounding box center [552, 125] width 57 height 30
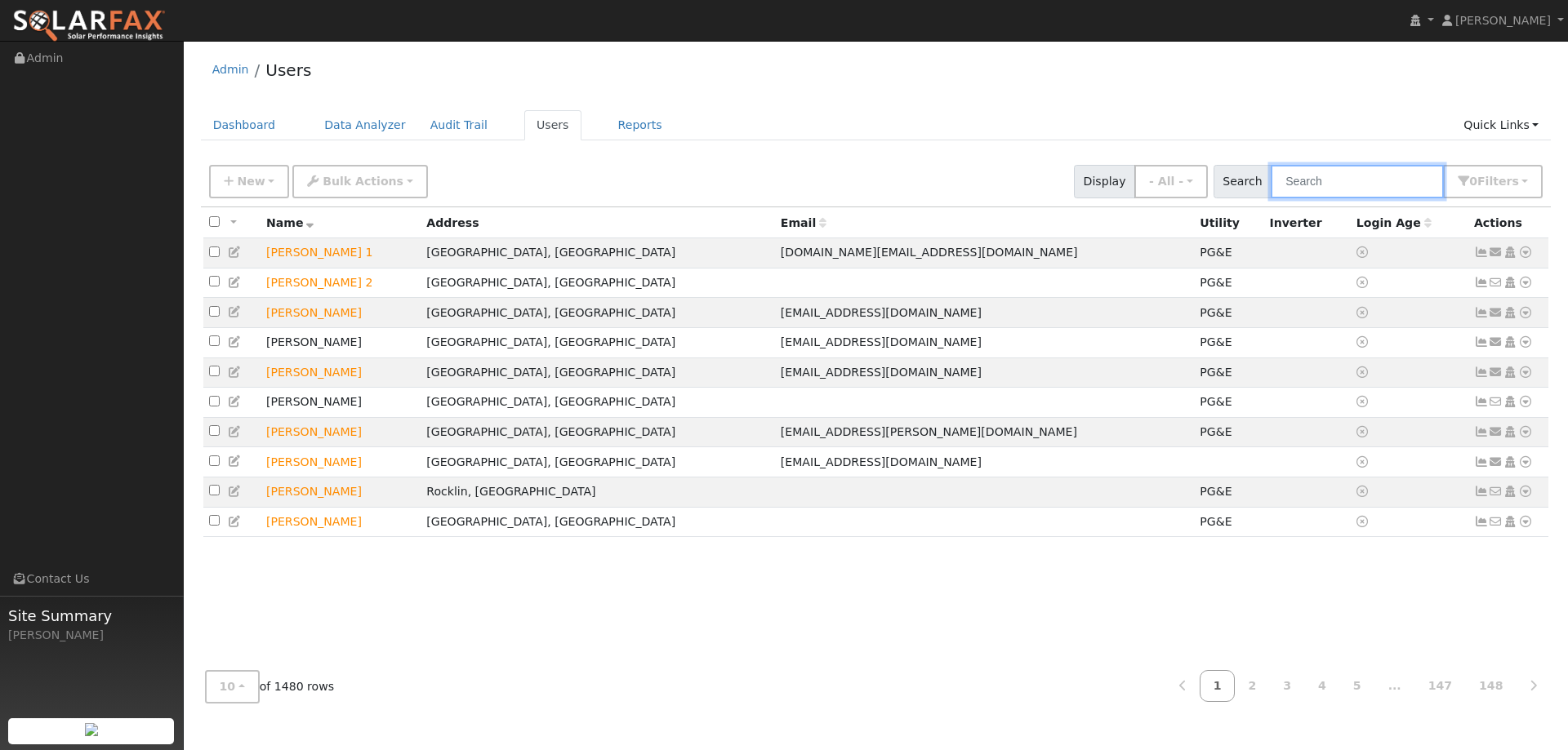
click at [1293, 187] on input "text" at bounding box center [1357, 181] width 173 height 34
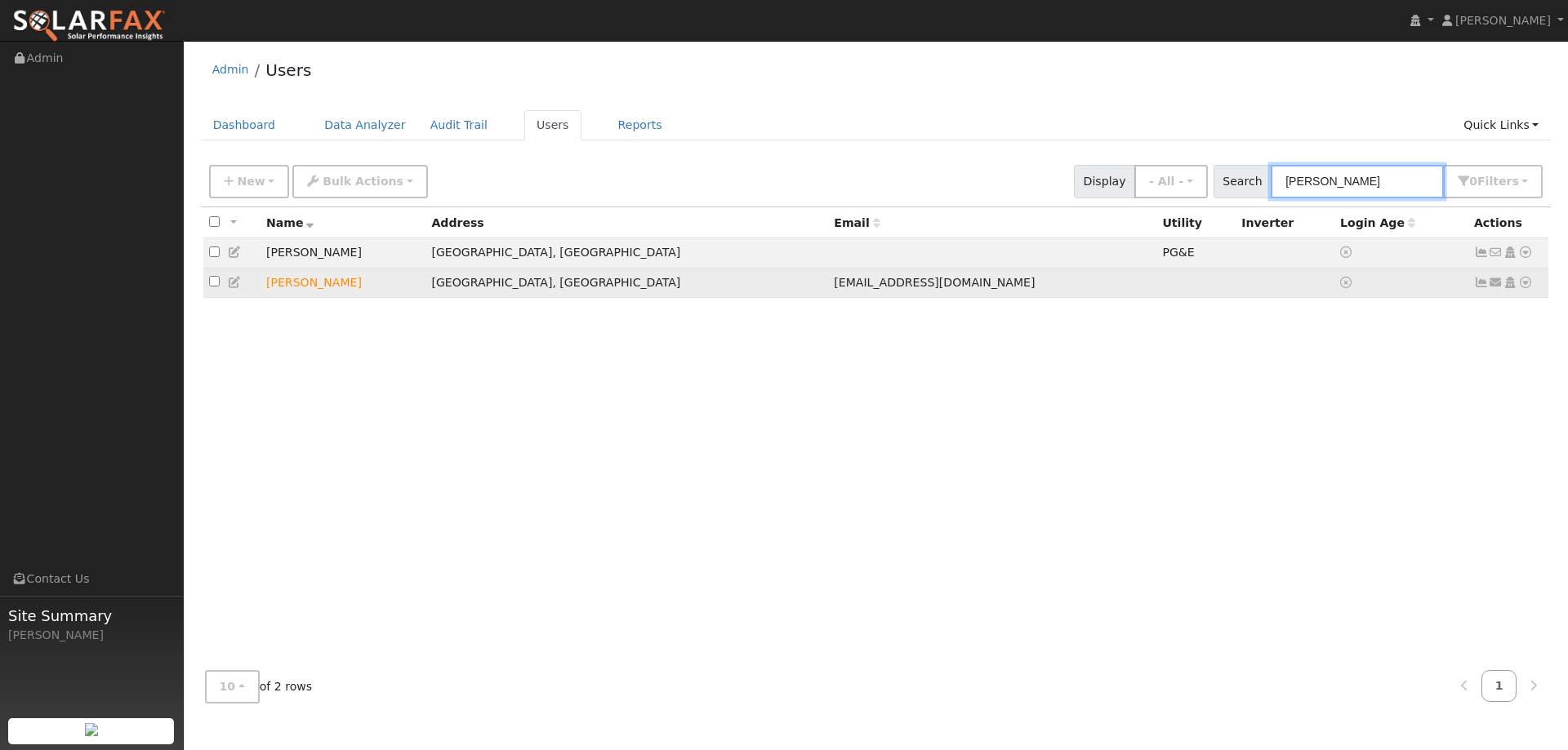
type input "[PERSON_NAME]"
click at [1531, 286] on icon at bounding box center [1526, 283] width 14 height 12
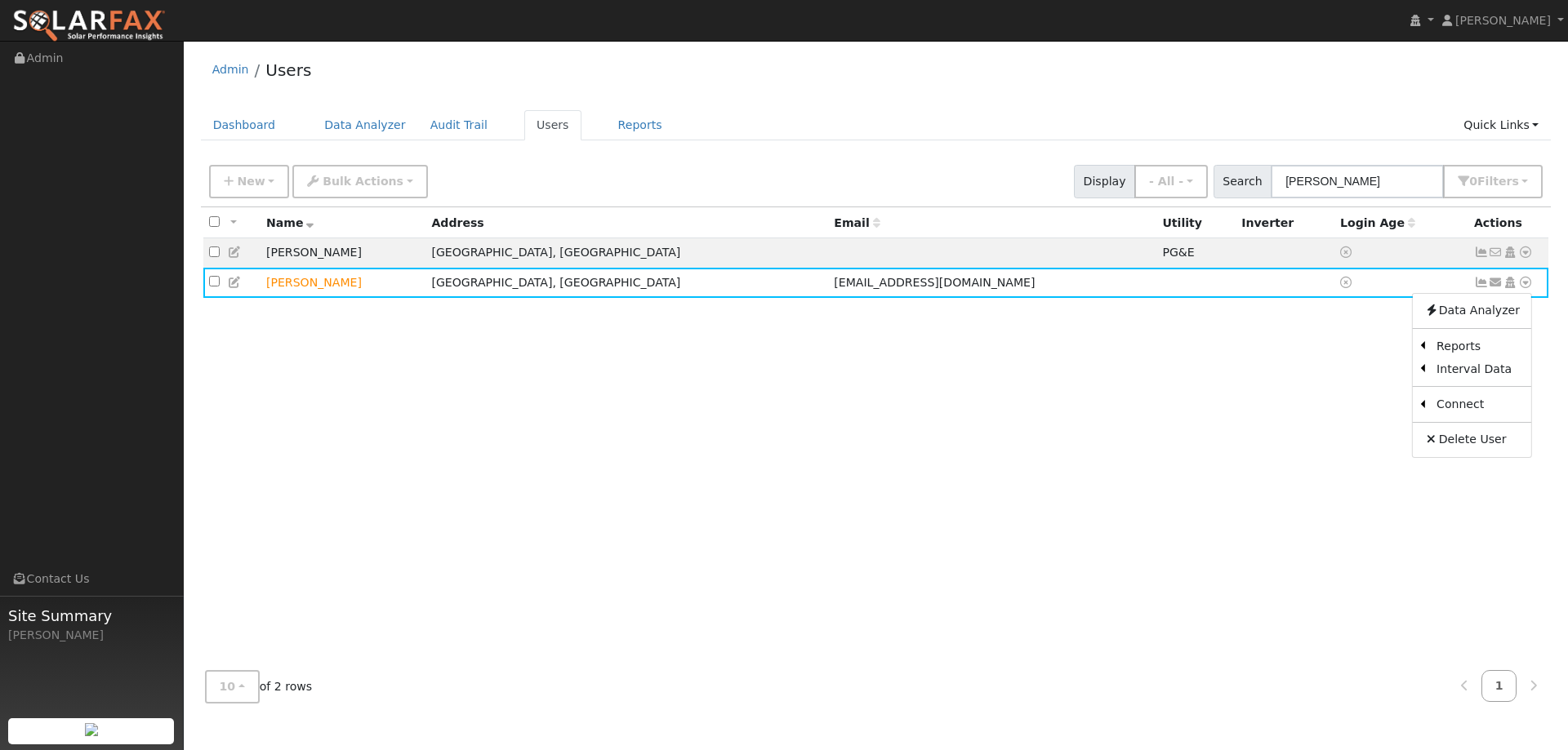
click at [0, 0] on link "Utility" at bounding box center [0, 0] width 0 height 0
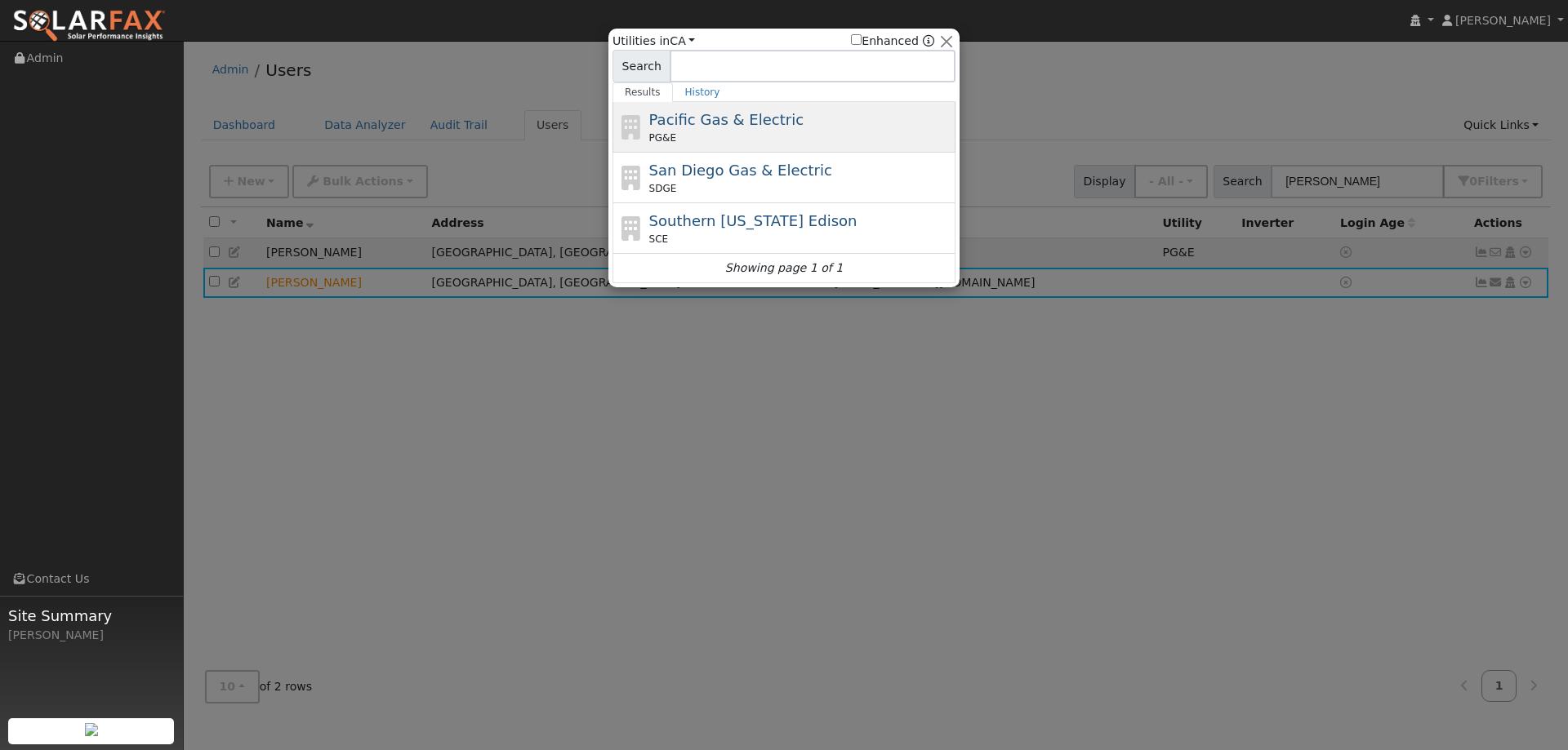
click at [779, 129] on div "Pacific Gas & Electric PG&E" at bounding box center [800, 127] width 303 height 37
